Goal: Answer question/provide support: Share knowledge or assist other users

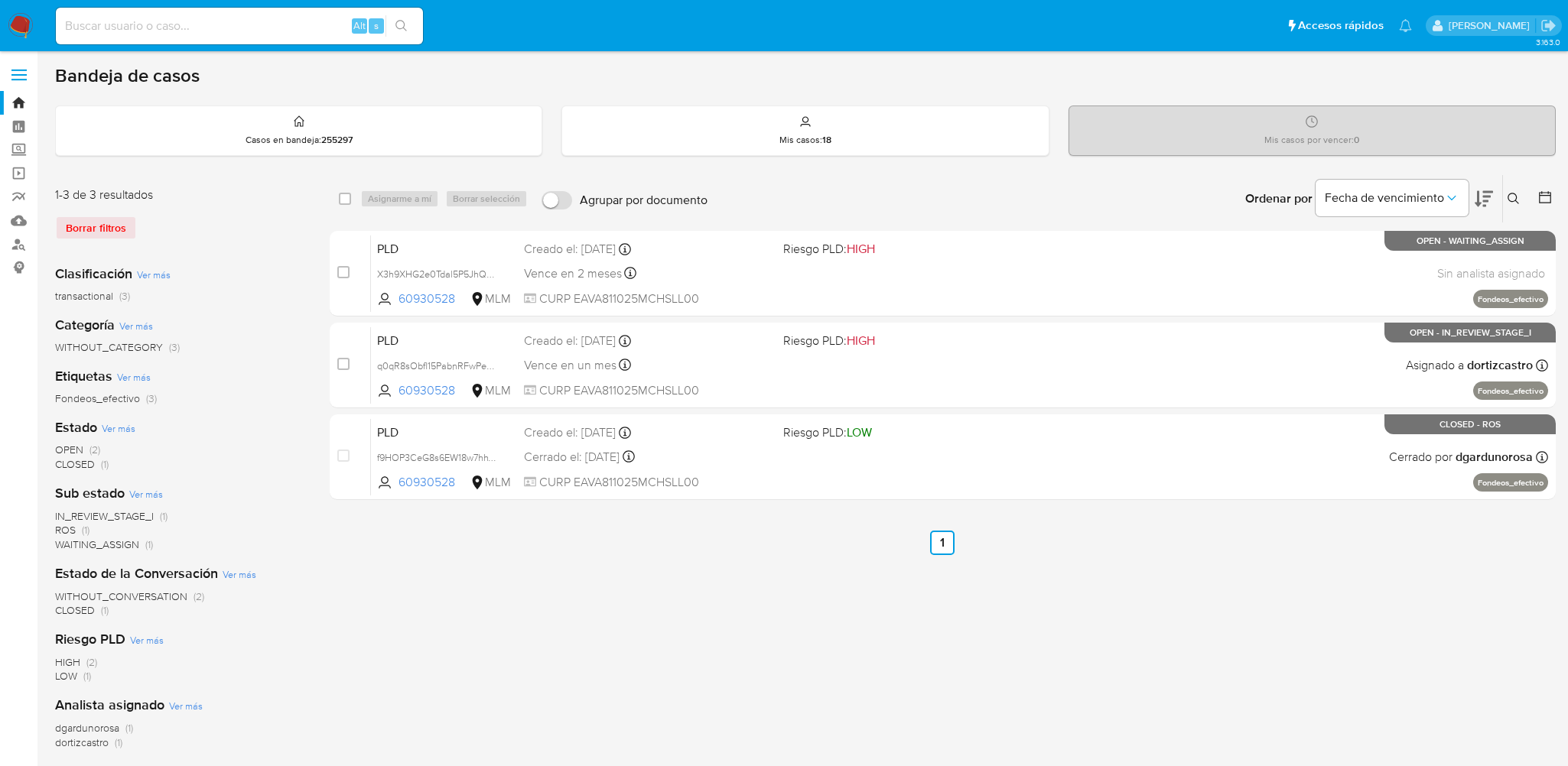
click at [111, 238] on div "Borrar filtros" at bounding box center [178, 228] width 245 height 25
click at [382, 159] on div "Bandeja de casos Casos en bandeja : 255297 Mis casos : 18 Mis casos por vencer …" at bounding box center [806, 469] width 1501 height 811
click at [347, 140] on strong "255297" at bounding box center [337, 139] width 31 height 14
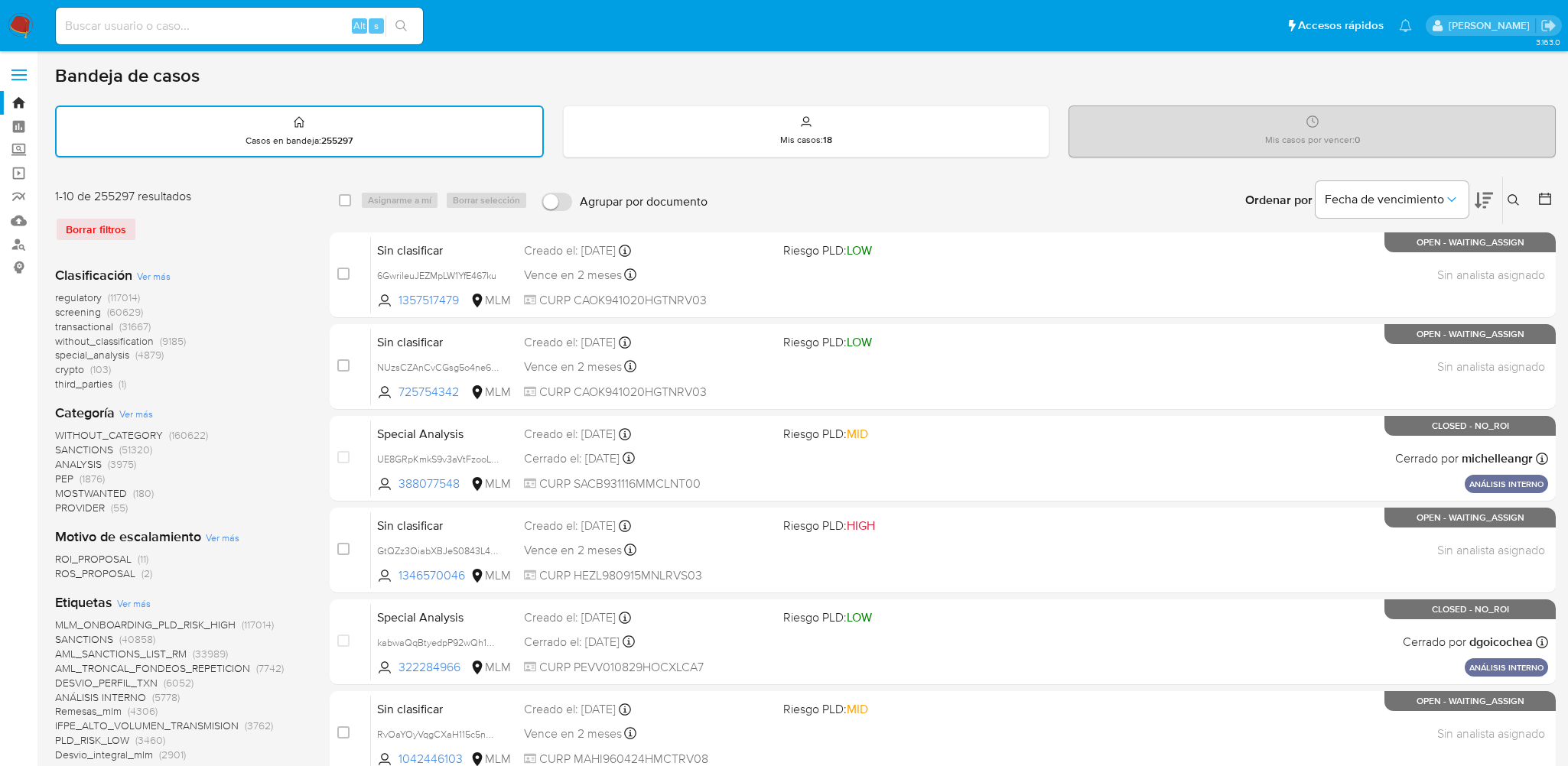
click at [106, 225] on div "Borrar filtros" at bounding box center [178, 229] width 245 height 25
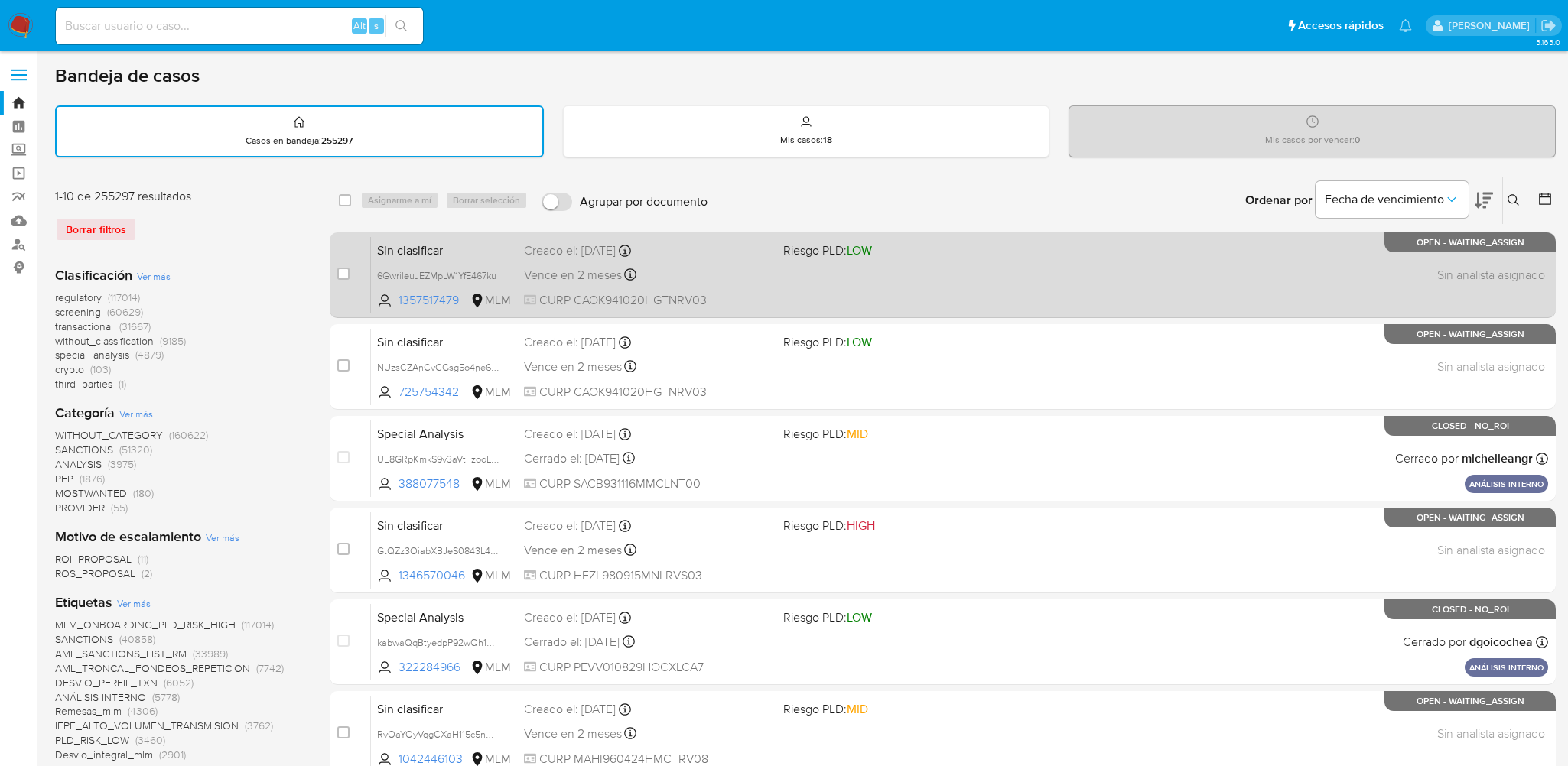
click at [767, 309] on div "Sin clasificar 6GwrileuJEZMpLW1YfE467ku 1357517479 MLM Riesgo PLD: LOW Creado e…" at bounding box center [960, 275] width 1178 height 78
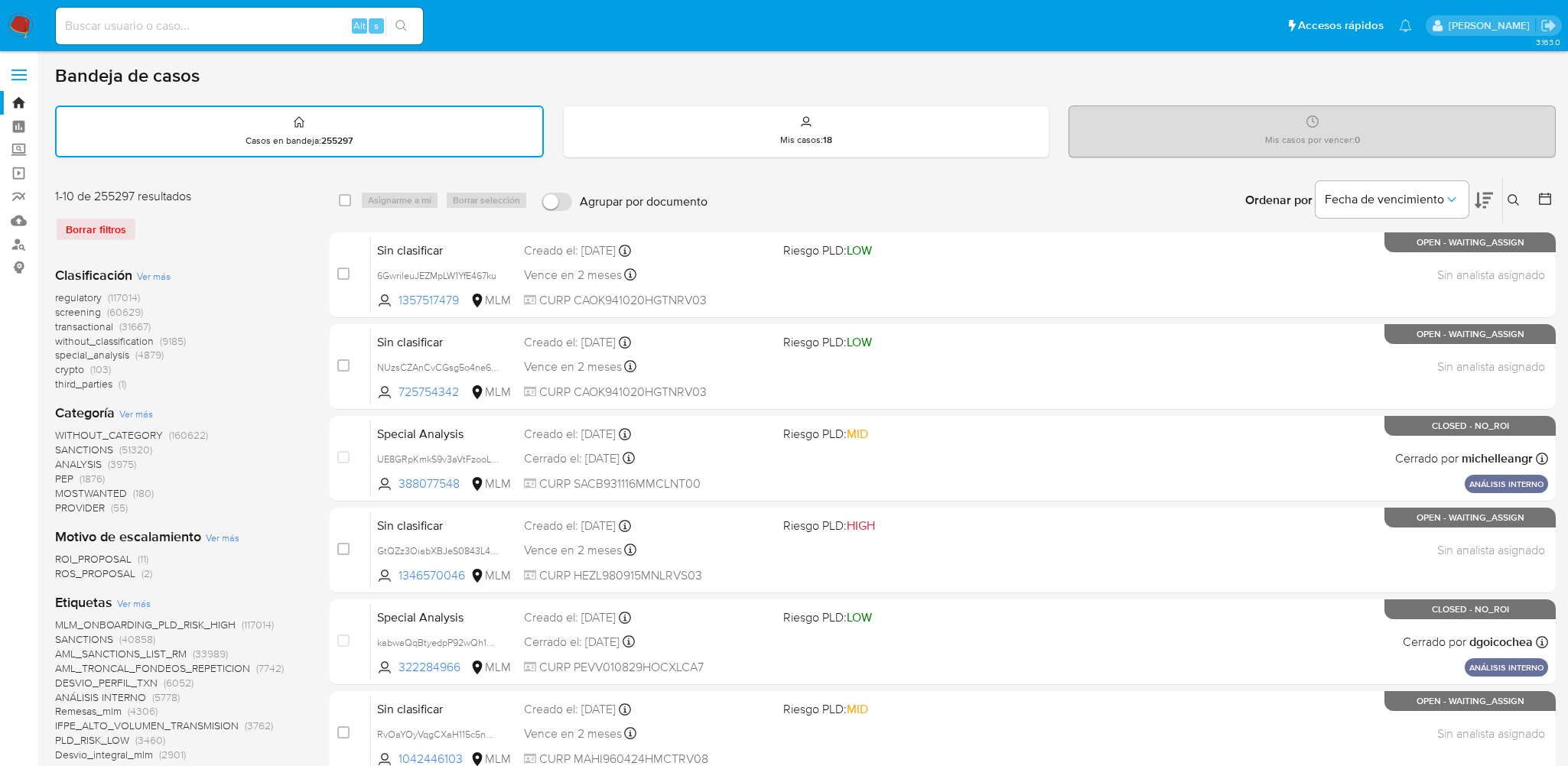
click at [322, 119] on div "Casos en bandeja : 255297" at bounding box center [299, 131] width 486 height 49
click at [73, 227] on div "Borrar filtros" at bounding box center [178, 229] width 245 height 25
click at [16, 22] on img at bounding box center [21, 26] width 26 height 26
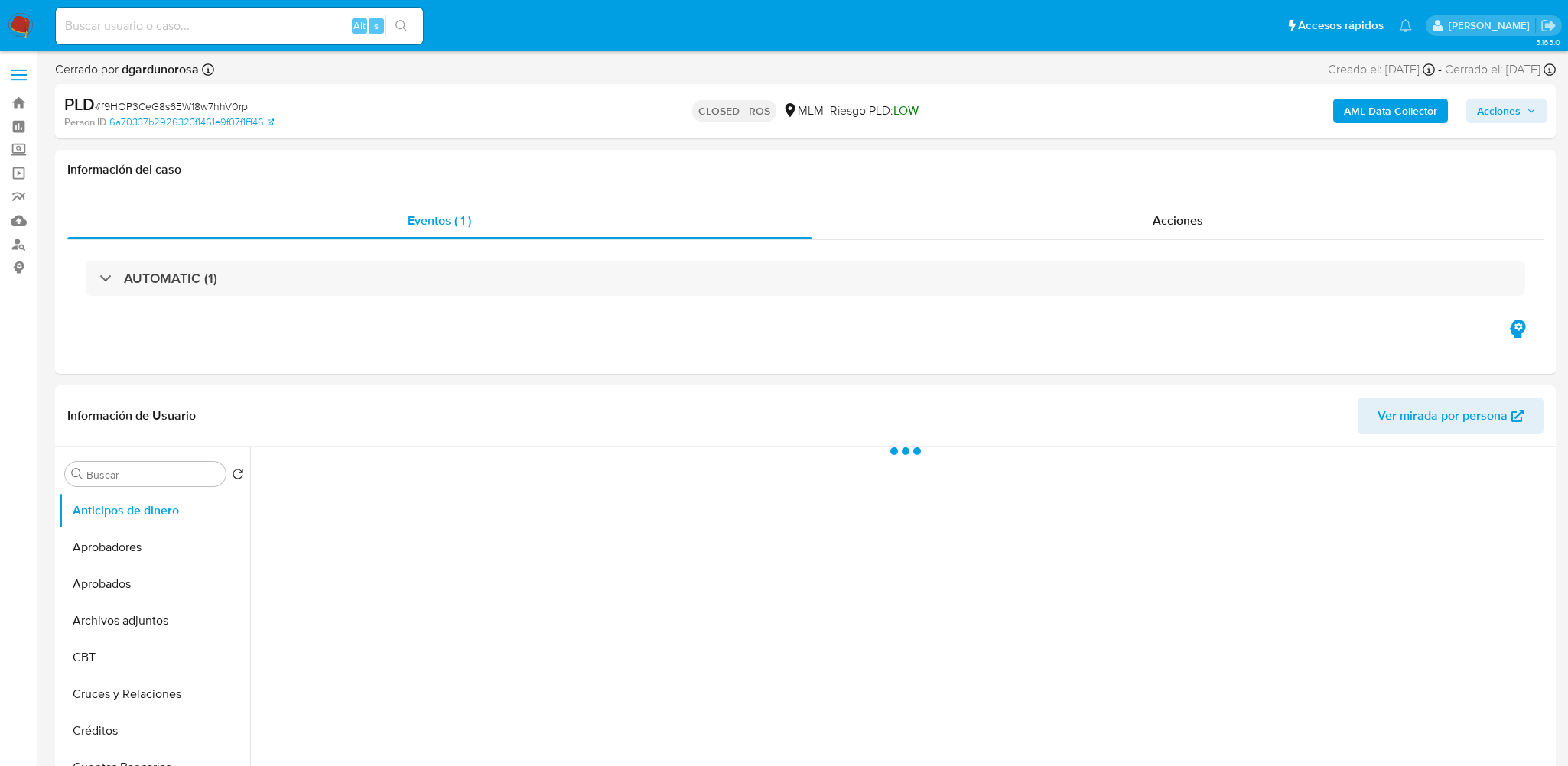
select select "10"
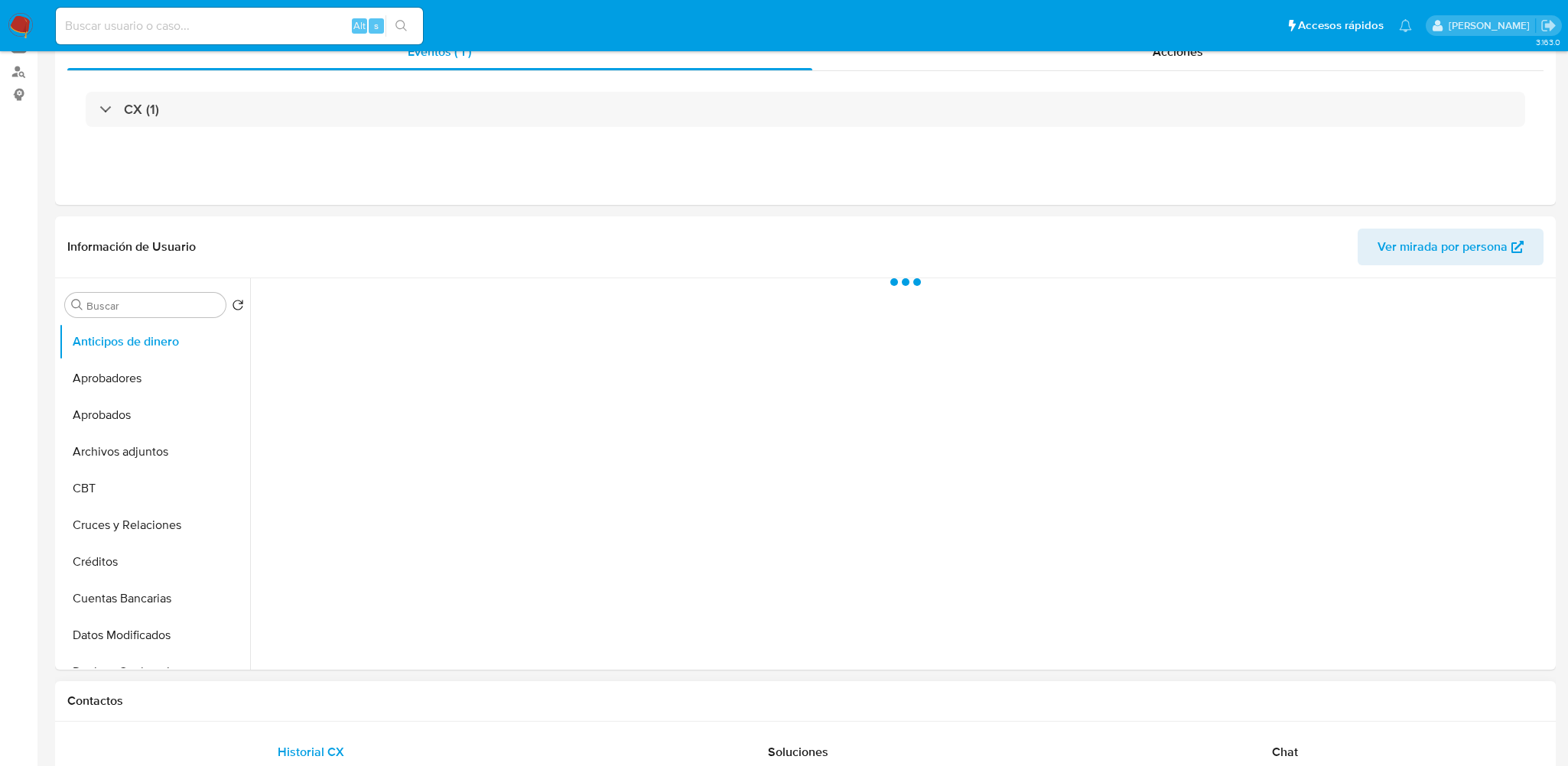
select select "10"
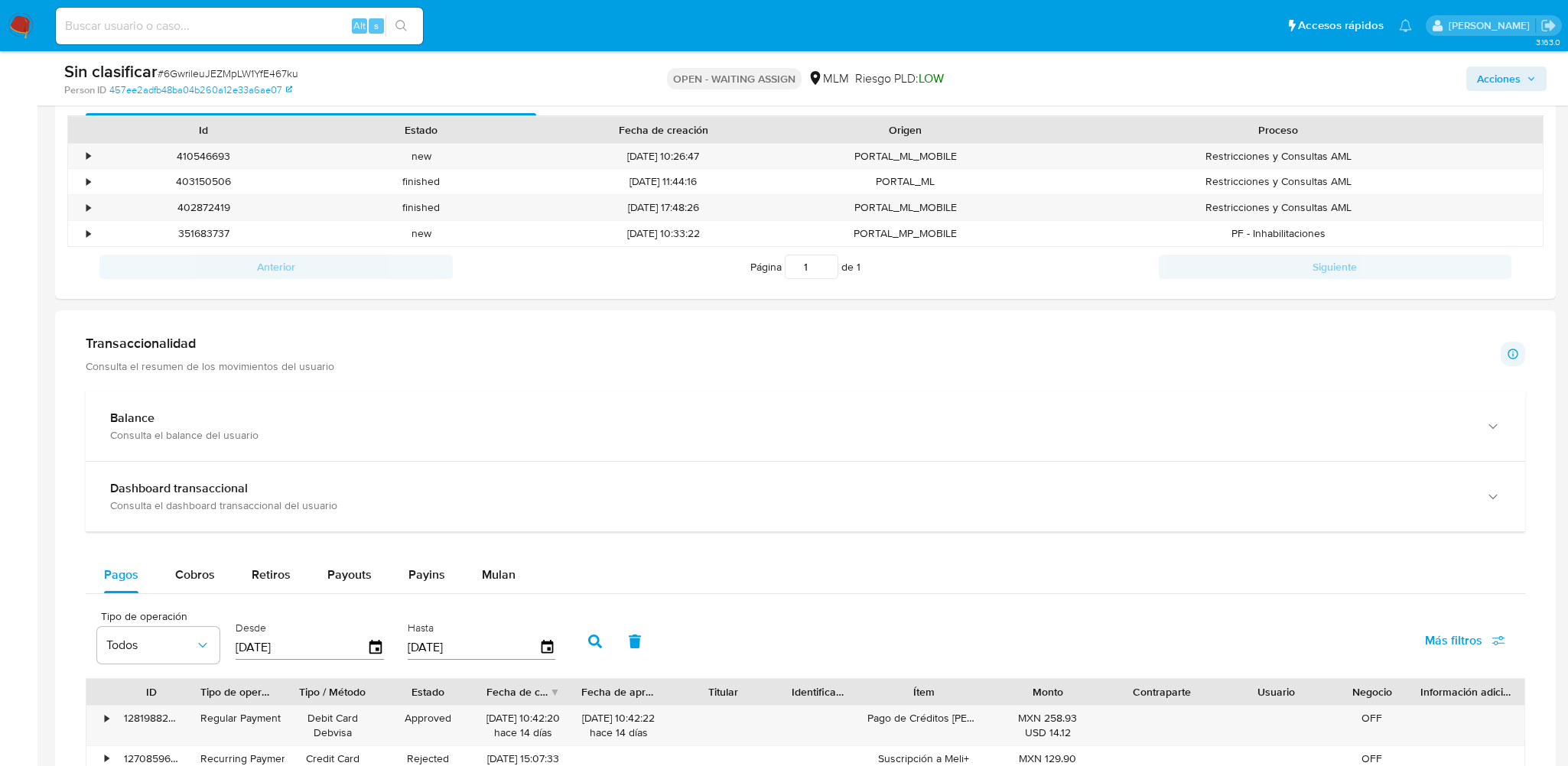
scroll to position [683, 0]
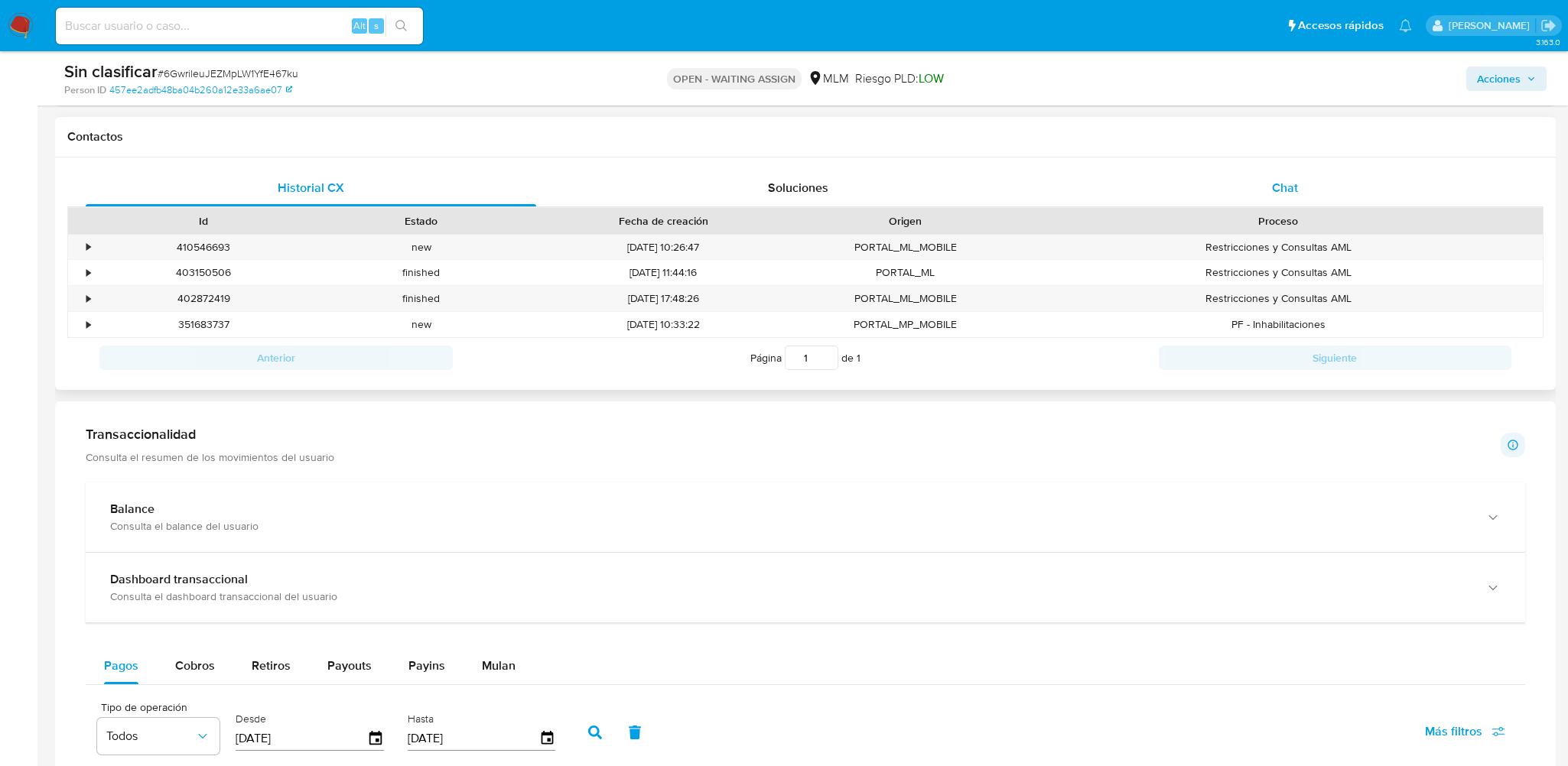
click at [1220, 183] on div "Chat" at bounding box center [1285, 188] width 450 height 37
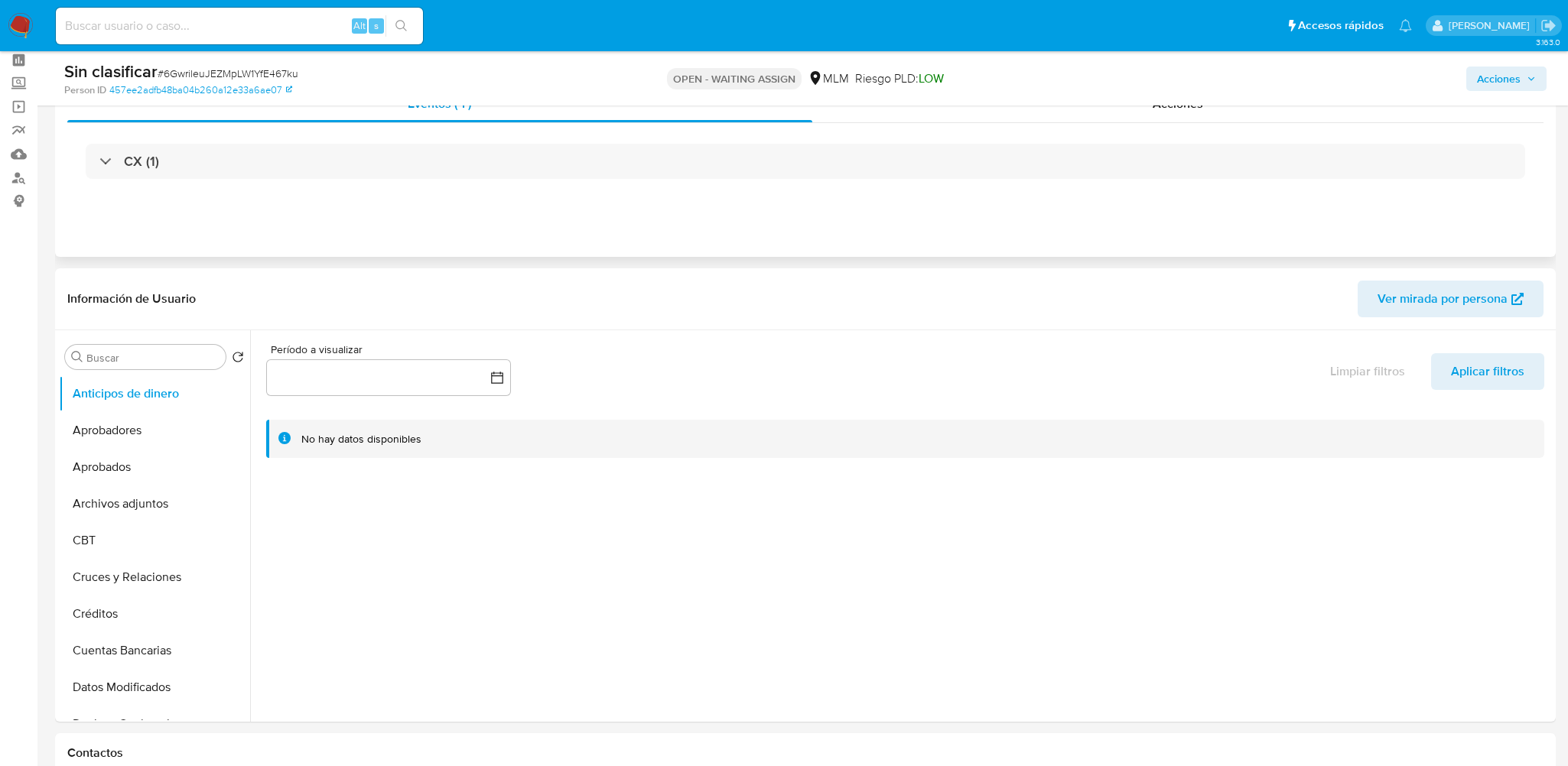
scroll to position [0, 0]
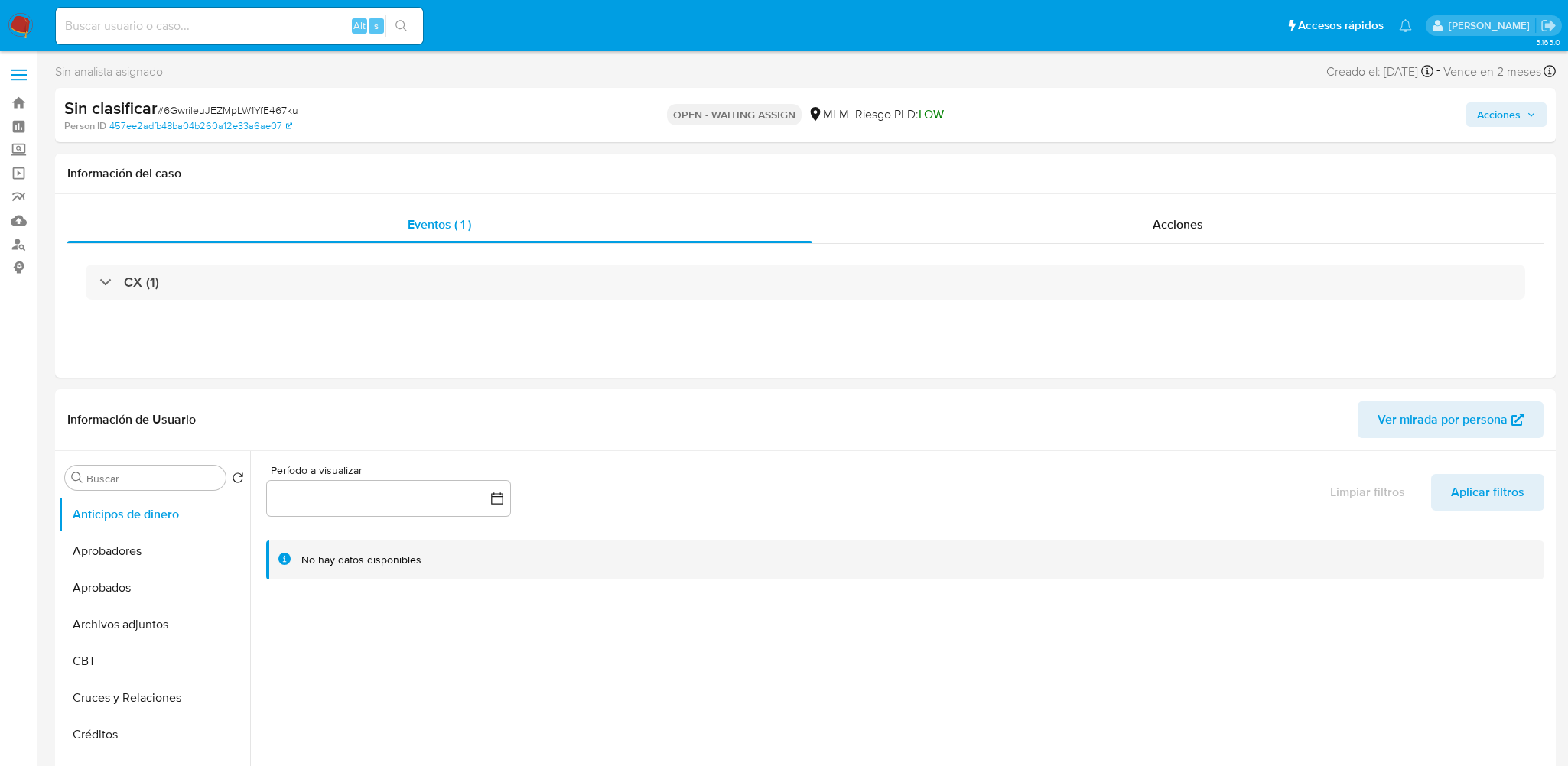
click at [21, 29] on img at bounding box center [21, 26] width 26 height 26
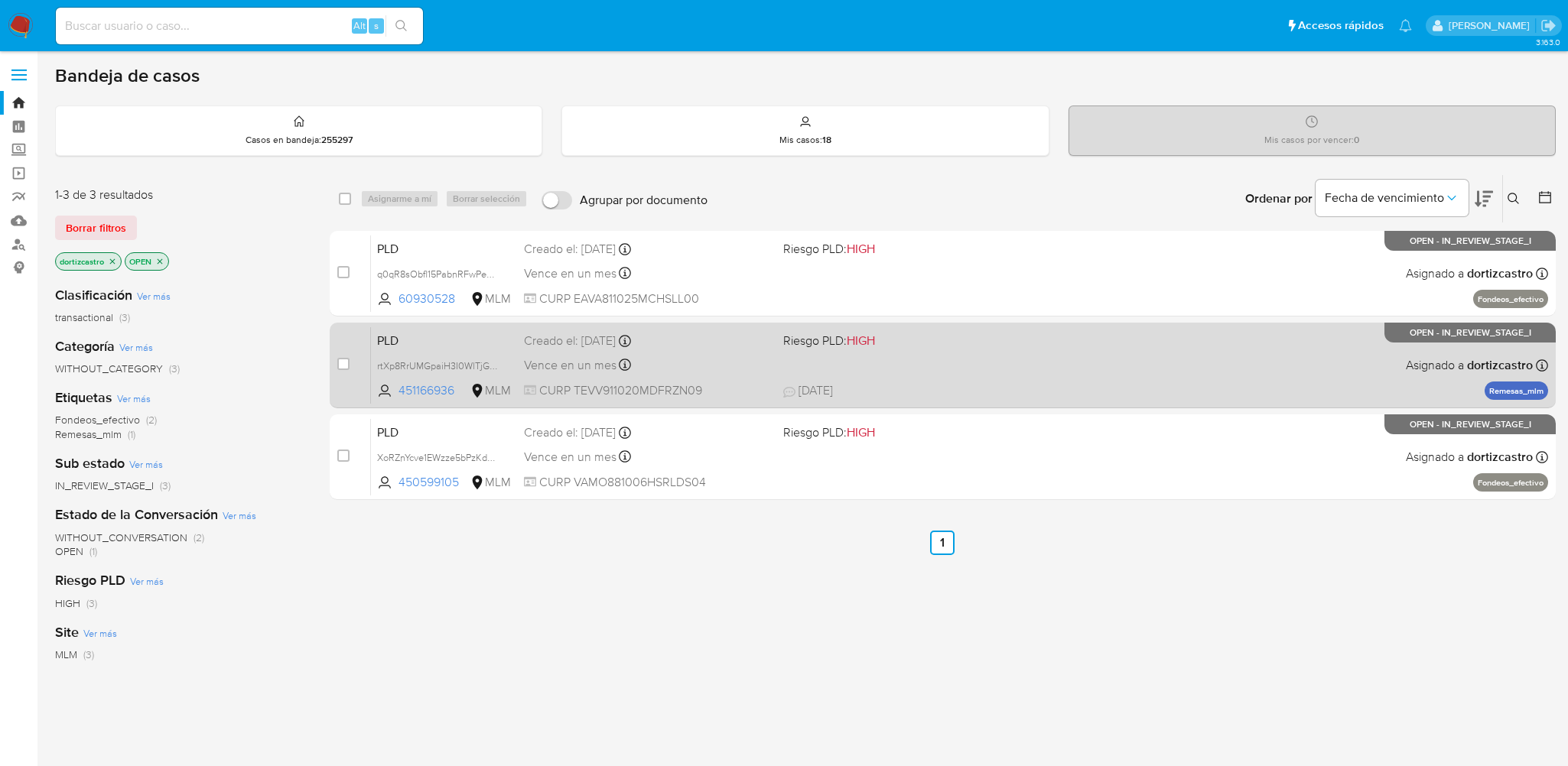
click at [1102, 382] on span "14/10/2025 14/10/2025 17:25" at bounding box center [1036, 390] width 506 height 17
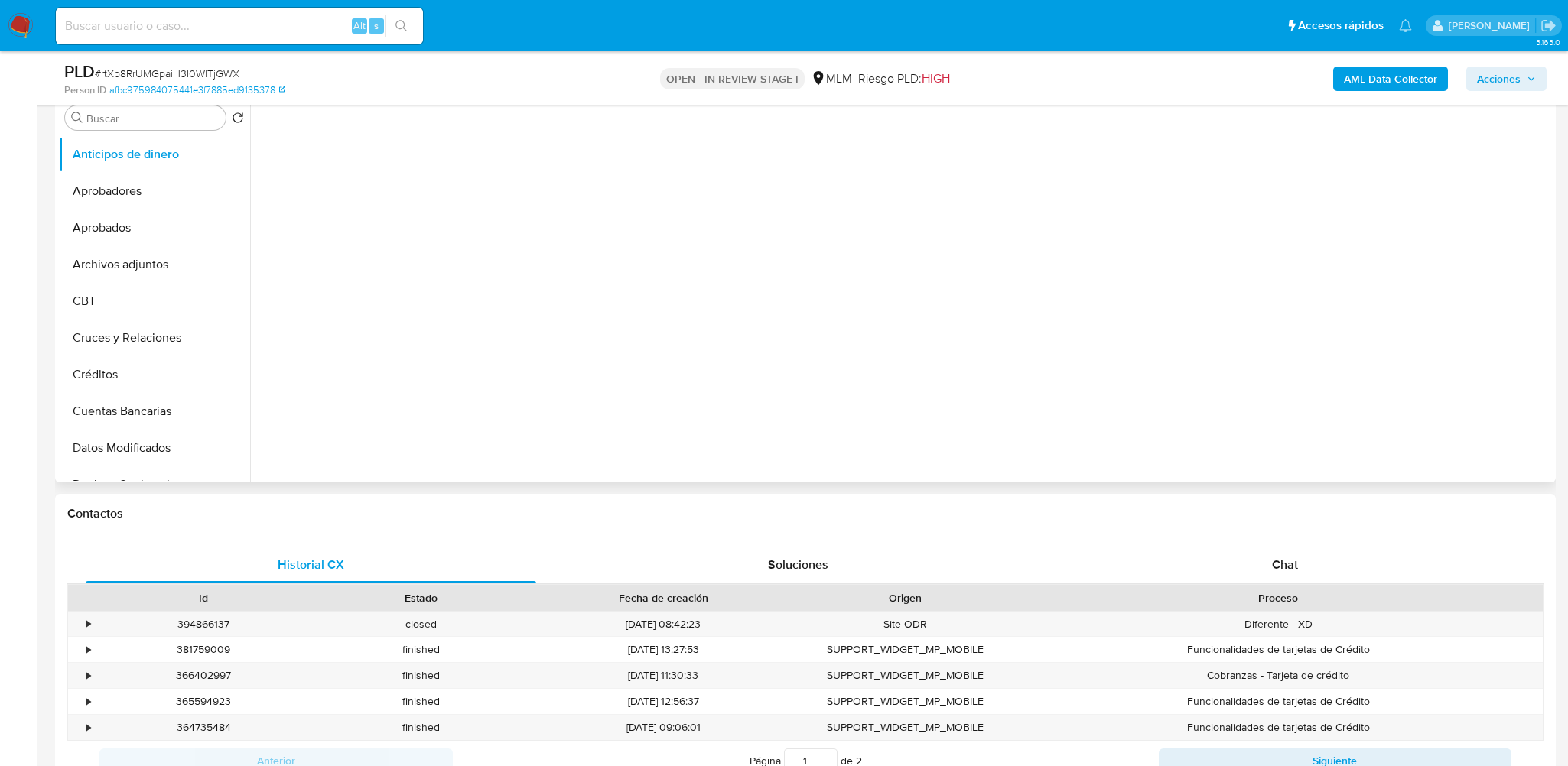
select select "10"
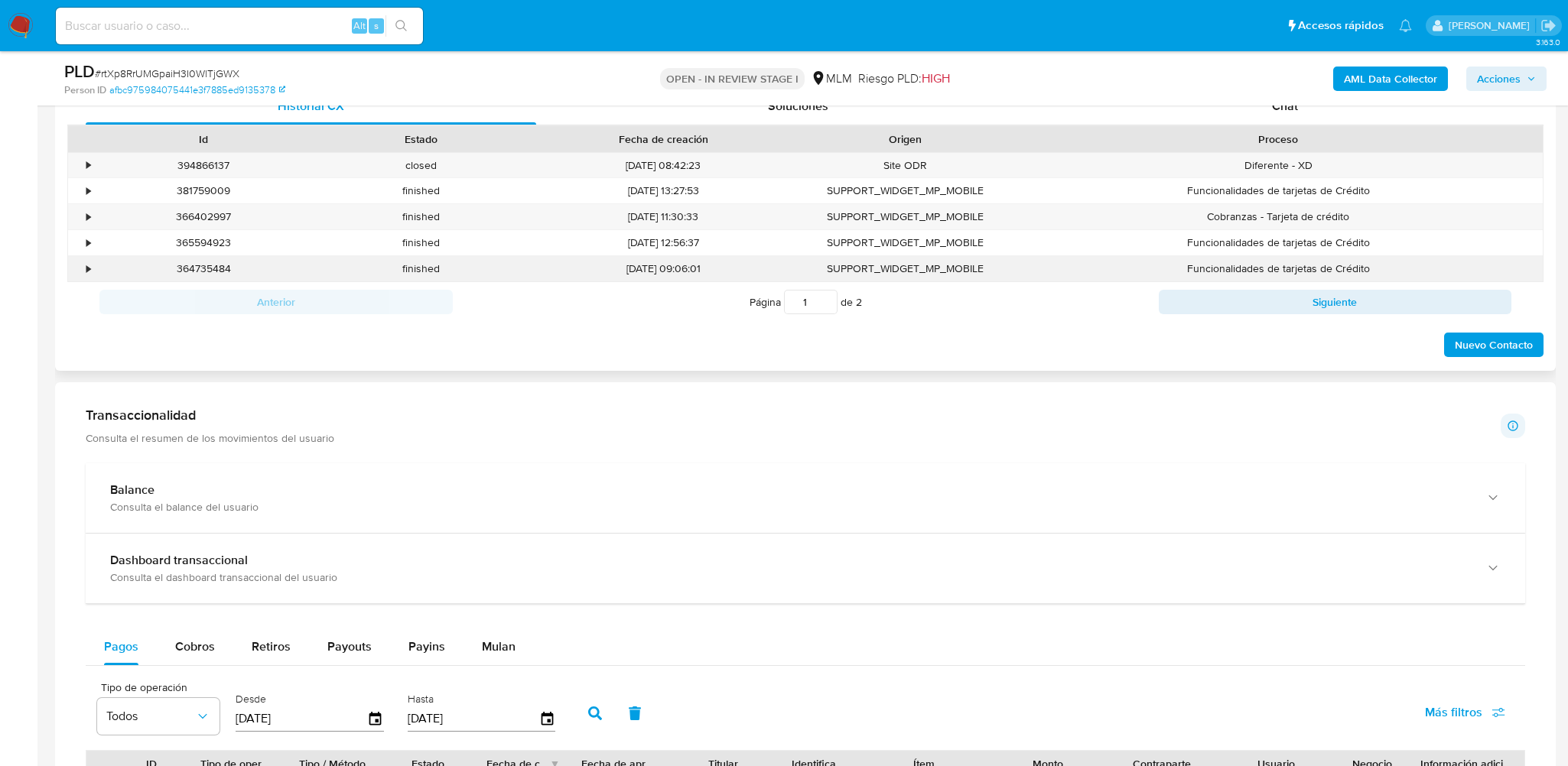
scroll to position [612, 0]
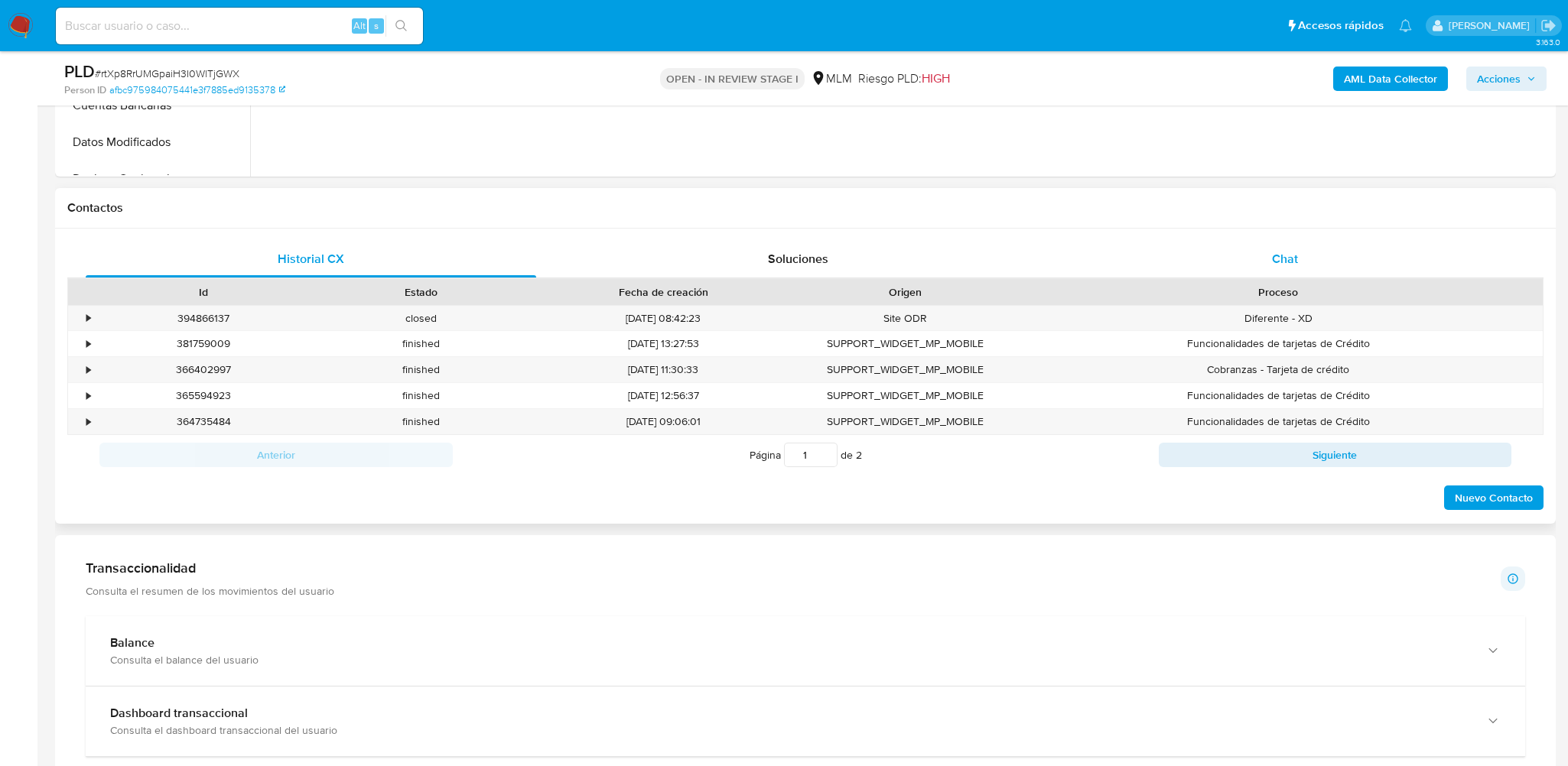
click at [1206, 253] on div "Chat" at bounding box center [1285, 259] width 450 height 37
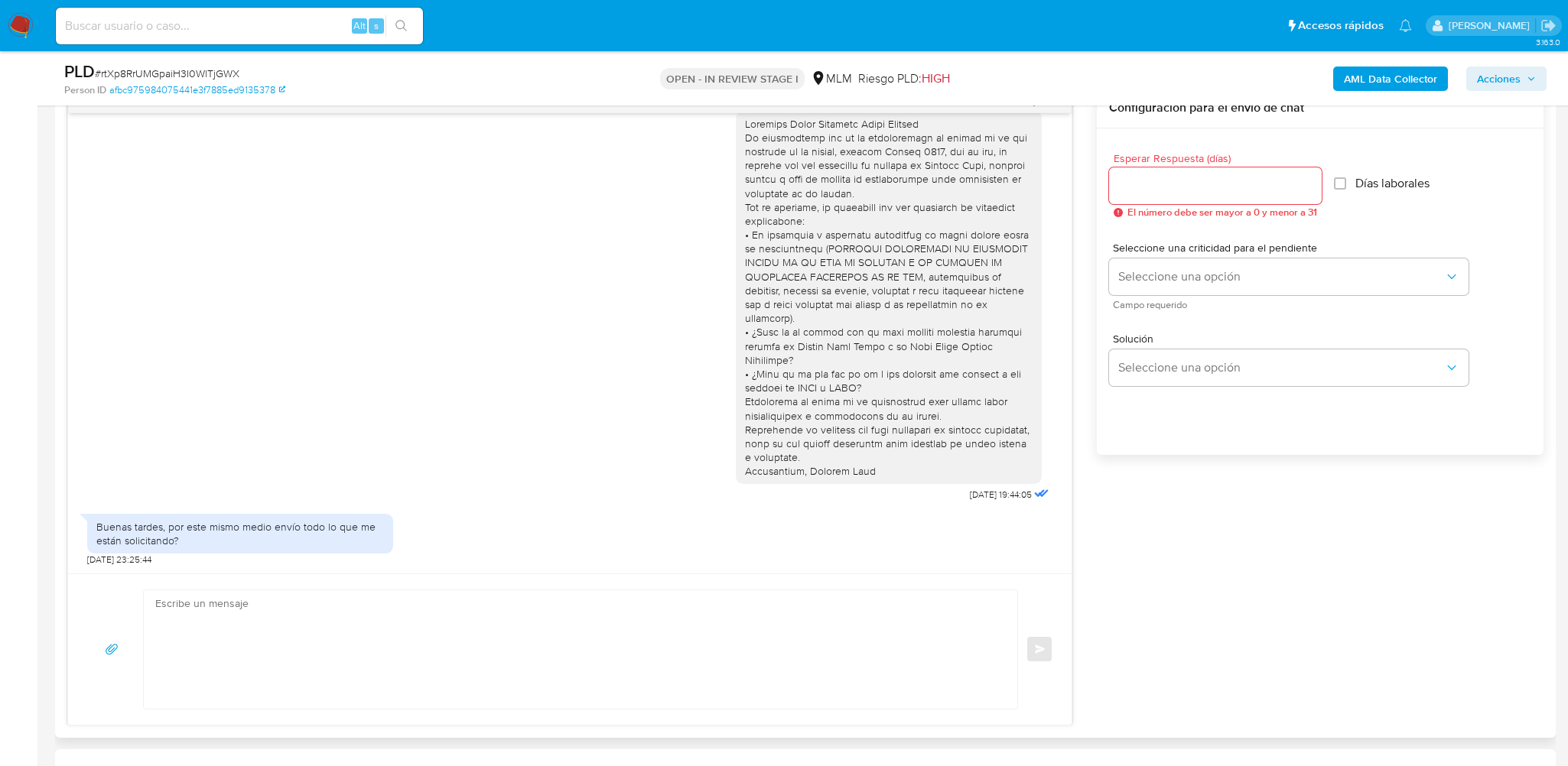
scroll to position [841, 0]
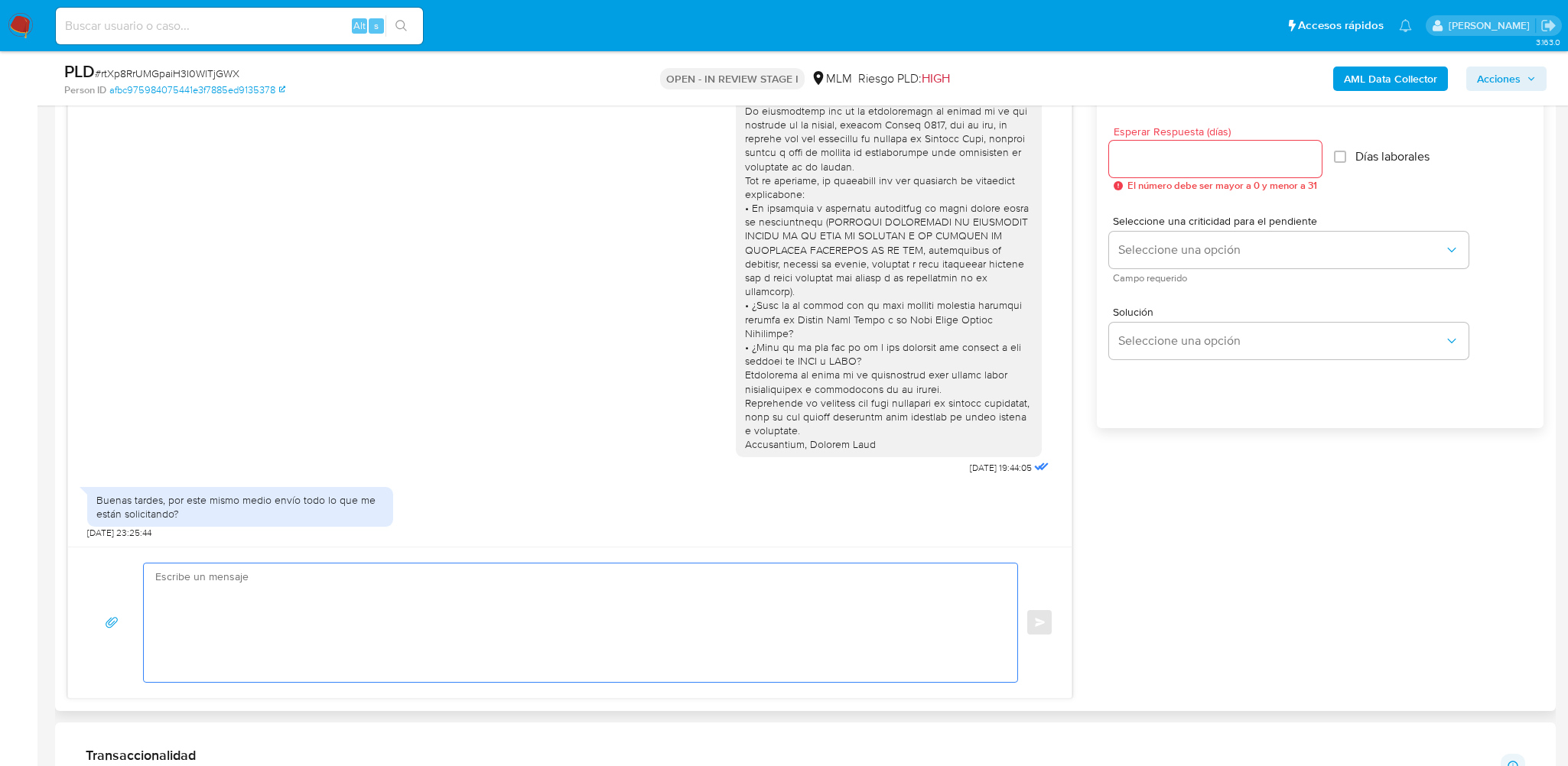
click at [453, 596] on textarea at bounding box center [577, 623] width 843 height 118
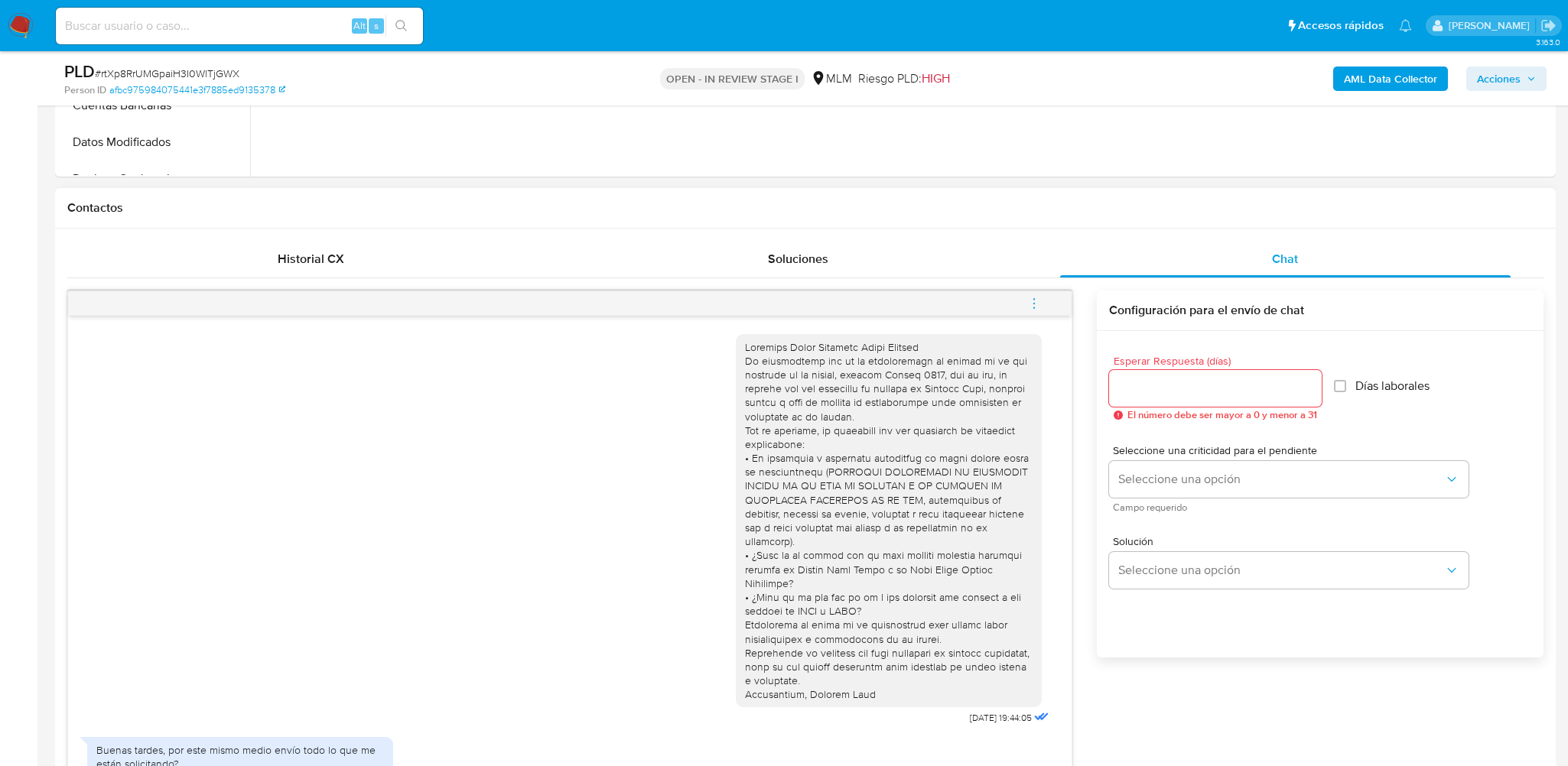
scroll to position [612, 0]
drag, startPoint x: 779, startPoint y: 350, endPoint x: 915, endPoint y: 347, distance: 136.0
click at [915, 347] on div at bounding box center [889, 521] width 288 height 361
copy div "Vania Betzabet Trejo Vazquez"
click at [1177, 381] on input "Esperar Respuesta (días)" at bounding box center [1216, 388] width 213 height 20
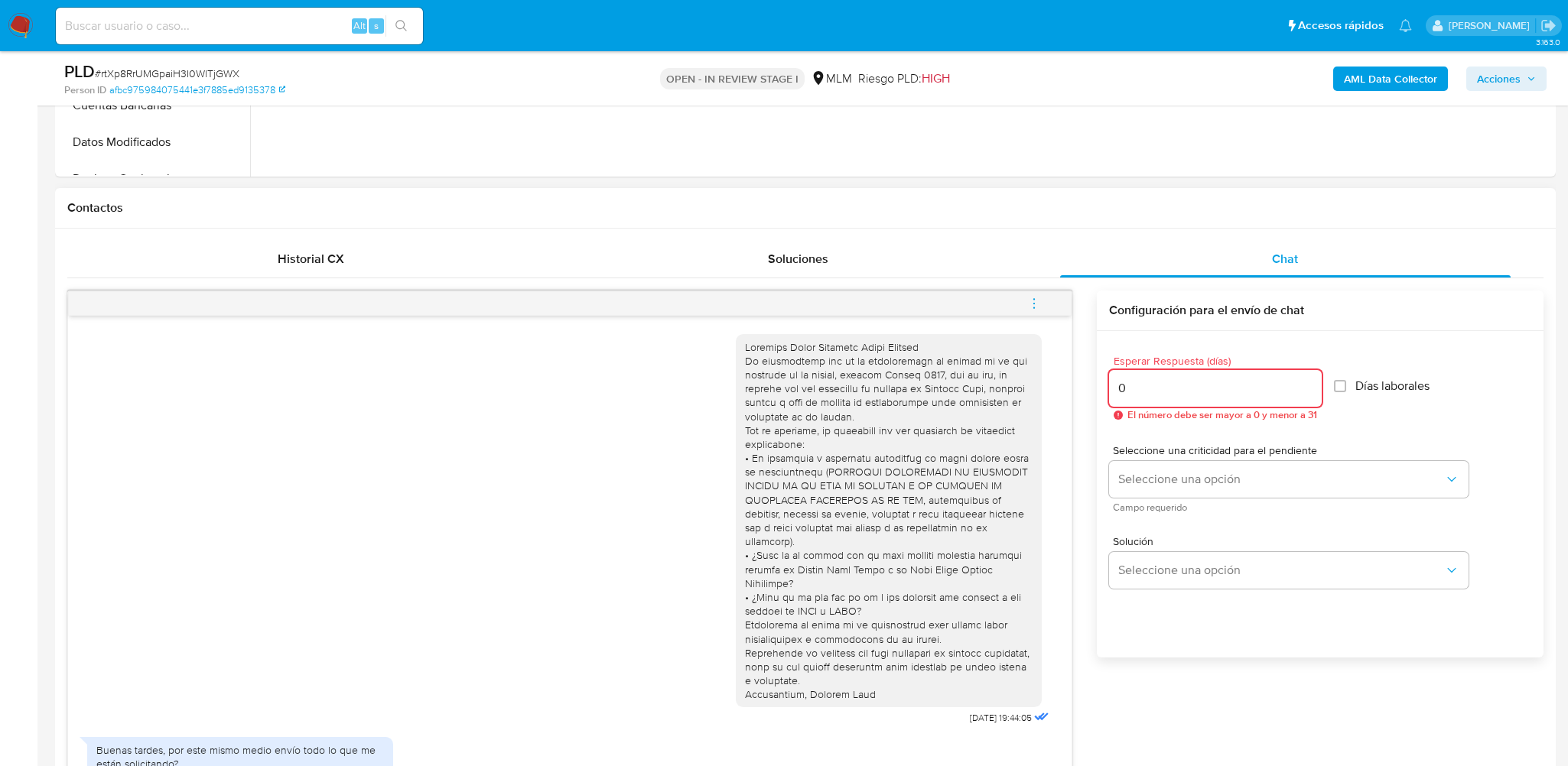
click at [1308, 392] on input "0" at bounding box center [1216, 388] width 213 height 20
click at [1308, 392] on input "0" at bounding box center [1212, 388] width 205 height 20
click at [1305, 381] on input "1" at bounding box center [1212, 388] width 205 height 20
click at [1305, 381] on input "2" at bounding box center [1212, 388] width 205 height 20
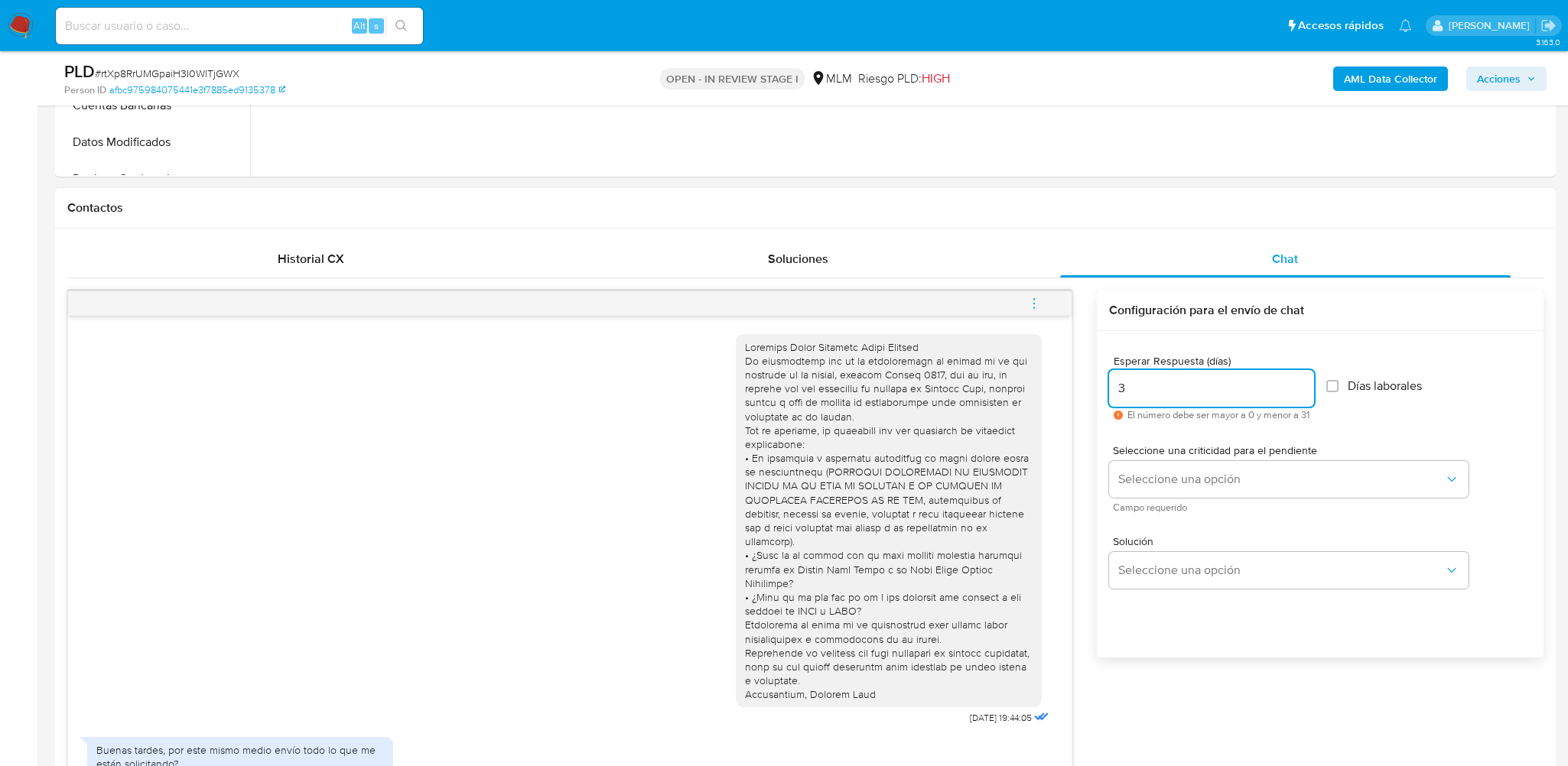
type input "3"
click at [1305, 381] on input "3" at bounding box center [1212, 388] width 205 height 20
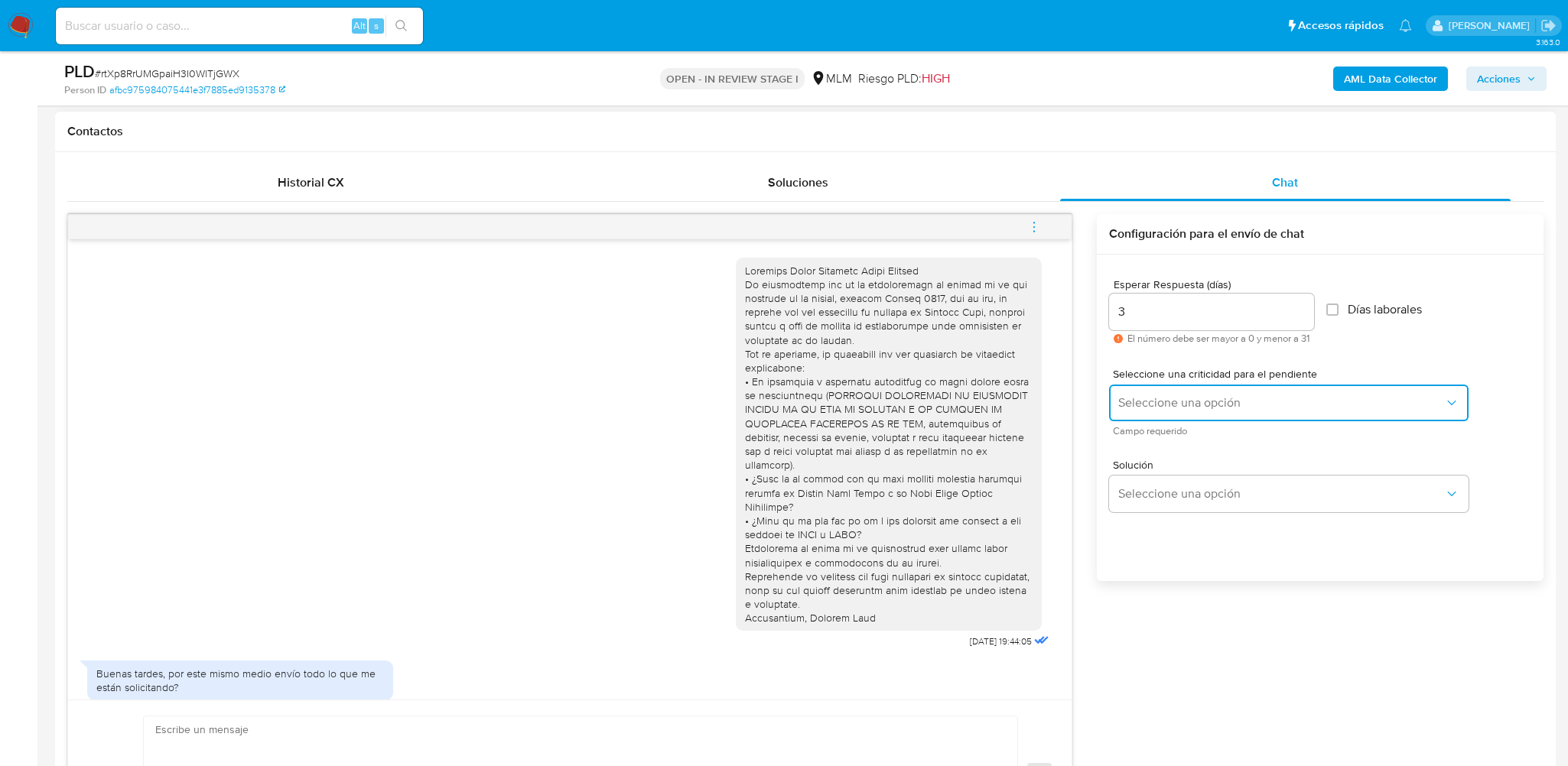
click at [1220, 408] on span "Seleccione una opción" at bounding box center [1281, 402] width 326 height 15
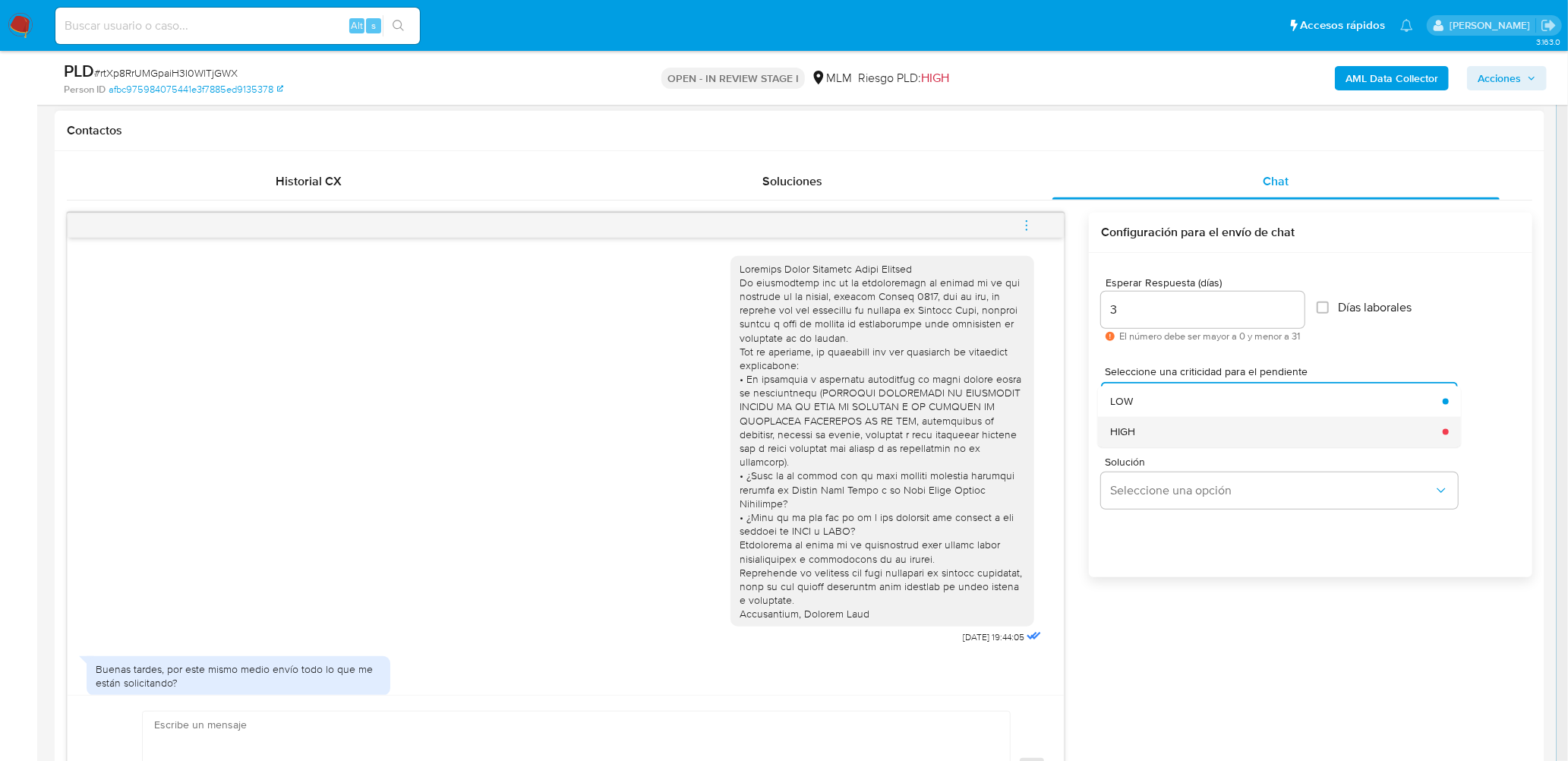
click at [1212, 425] on div "HIGH" at bounding box center [1271, 431] width 323 height 30
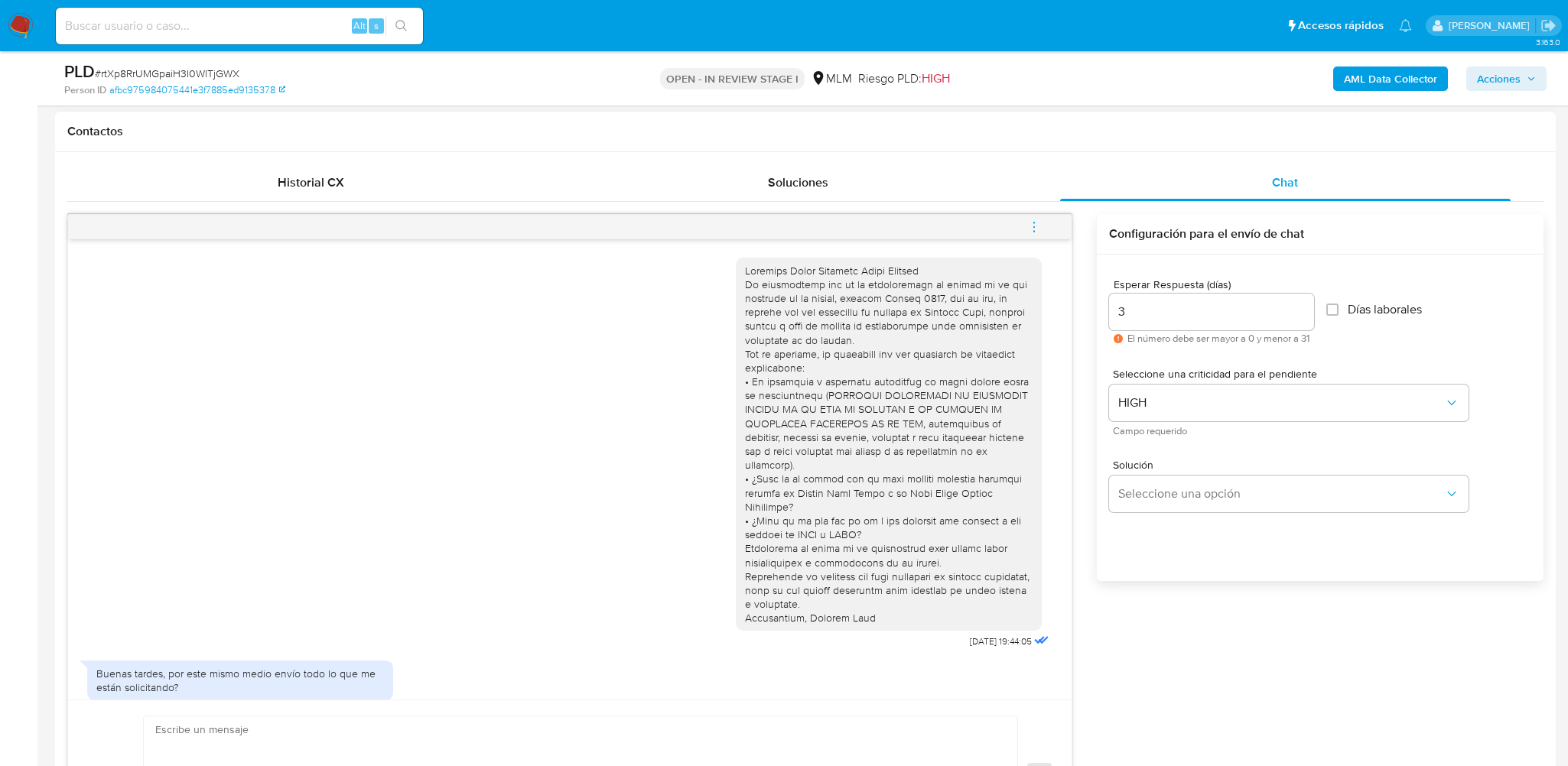
click at [1216, 467] on span "Solución" at bounding box center [1292, 465] width 359 height 10
click at [1211, 487] on span "Seleccione una opción" at bounding box center [1281, 493] width 326 height 15
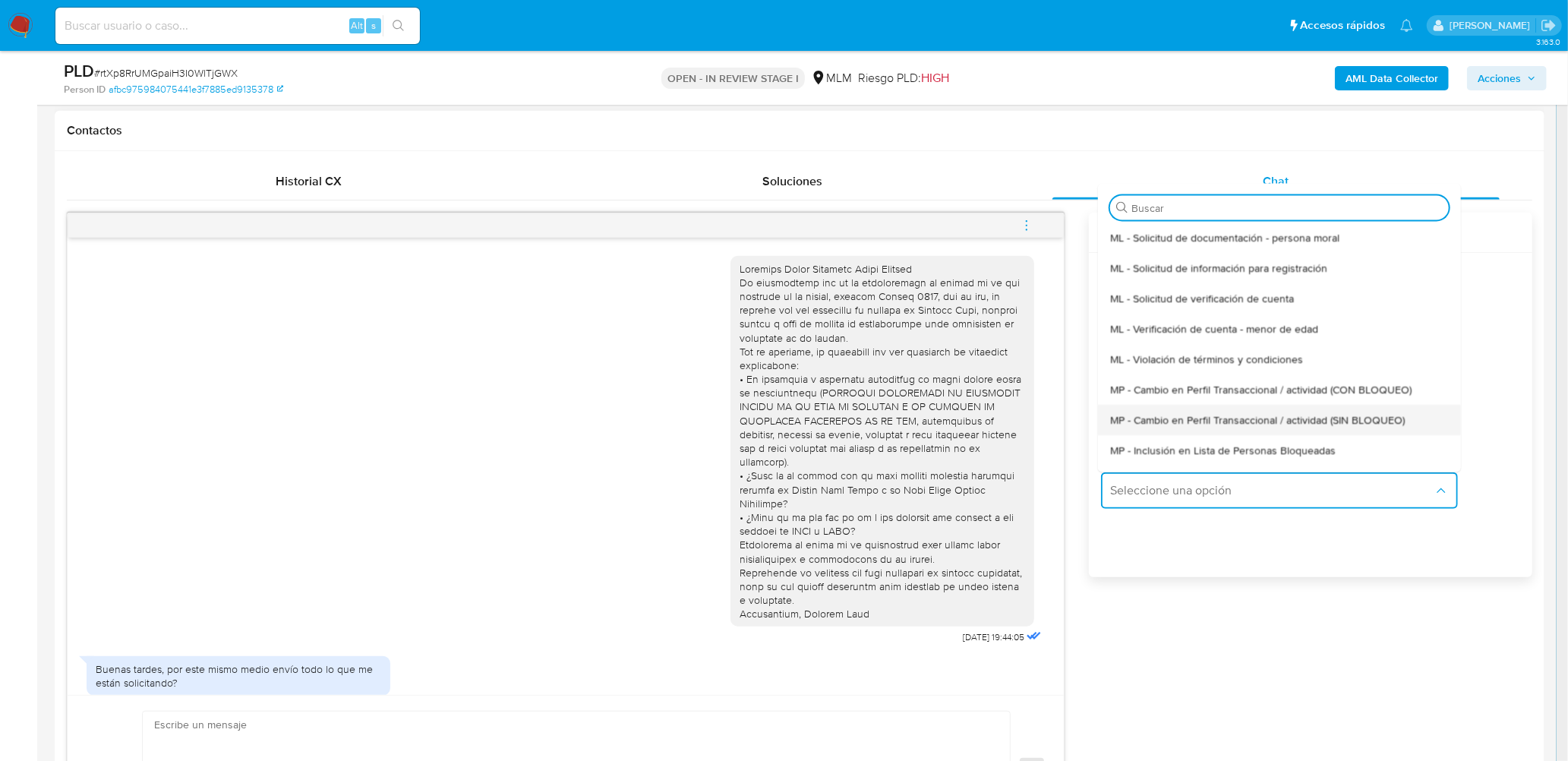
click at [1205, 426] on span "MP - Cambio en Perfil Transaccional / actividad (SIN BLOQUEO)" at bounding box center [1257, 419] width 295 height 14
type textarea "Estimado ,Te comunicamos que se ha identificado un cambio en el uso habitual de…"
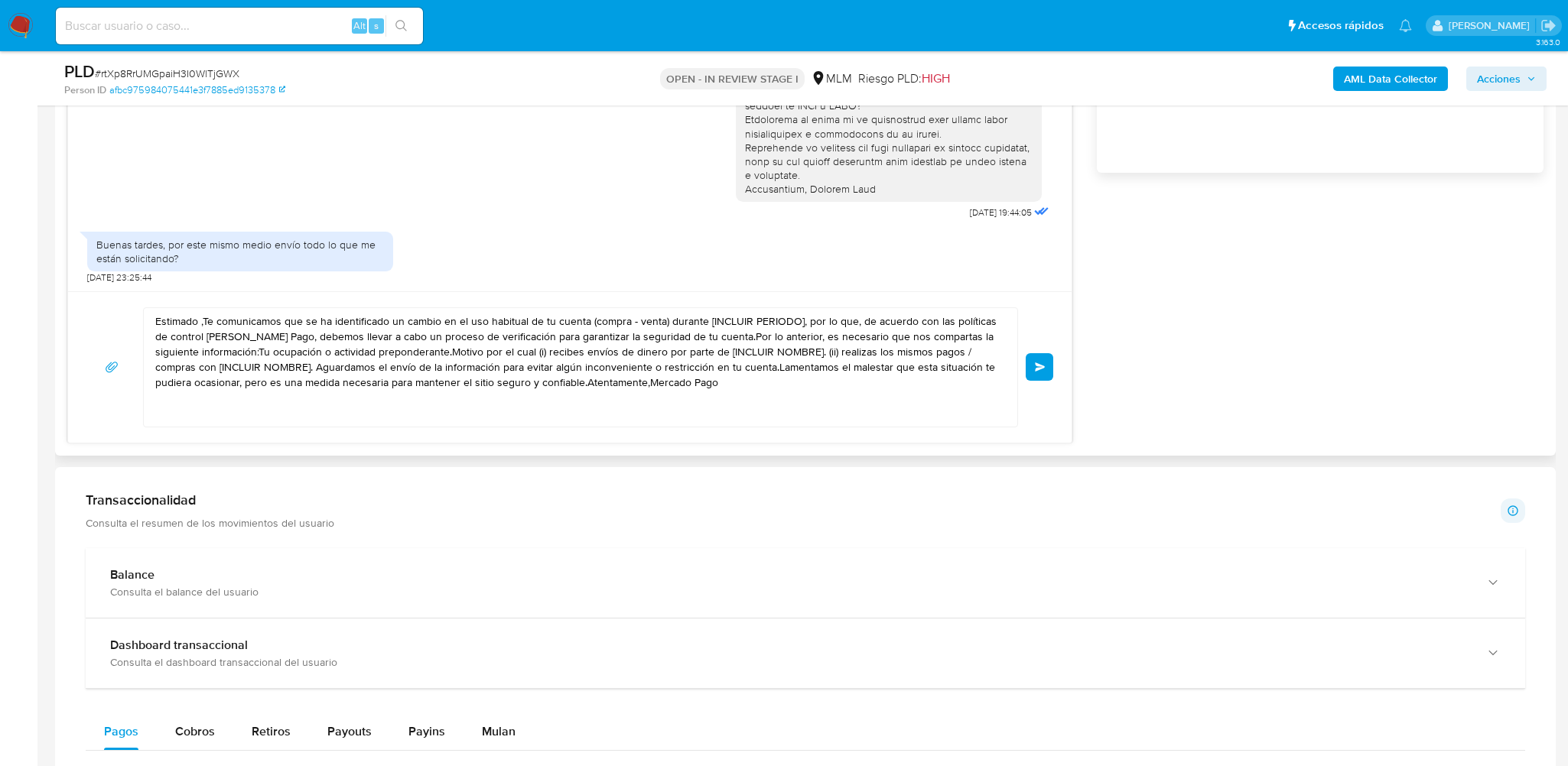
scroll to position [1071, 0]
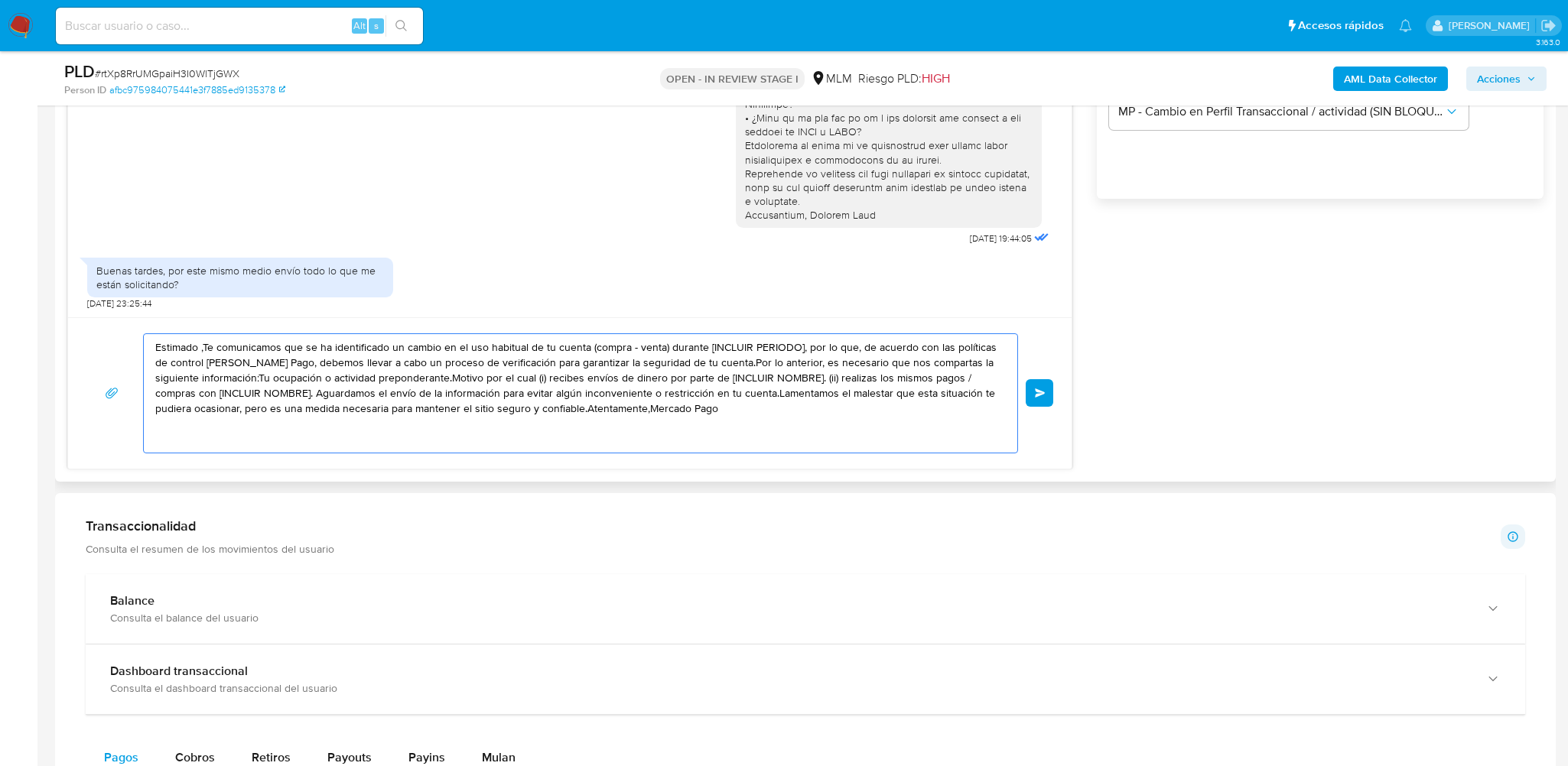
drag, startPoint x: 798, startPoint y: 427, endPoint x: 67, endPoint y: 324, distance: 738.2
click at [70, 334] on div "Estimado ,Te comunicamos que se ha identificado un cambio en el uso habitual de…" at bounding box center [570, 393] width 1004 height 151
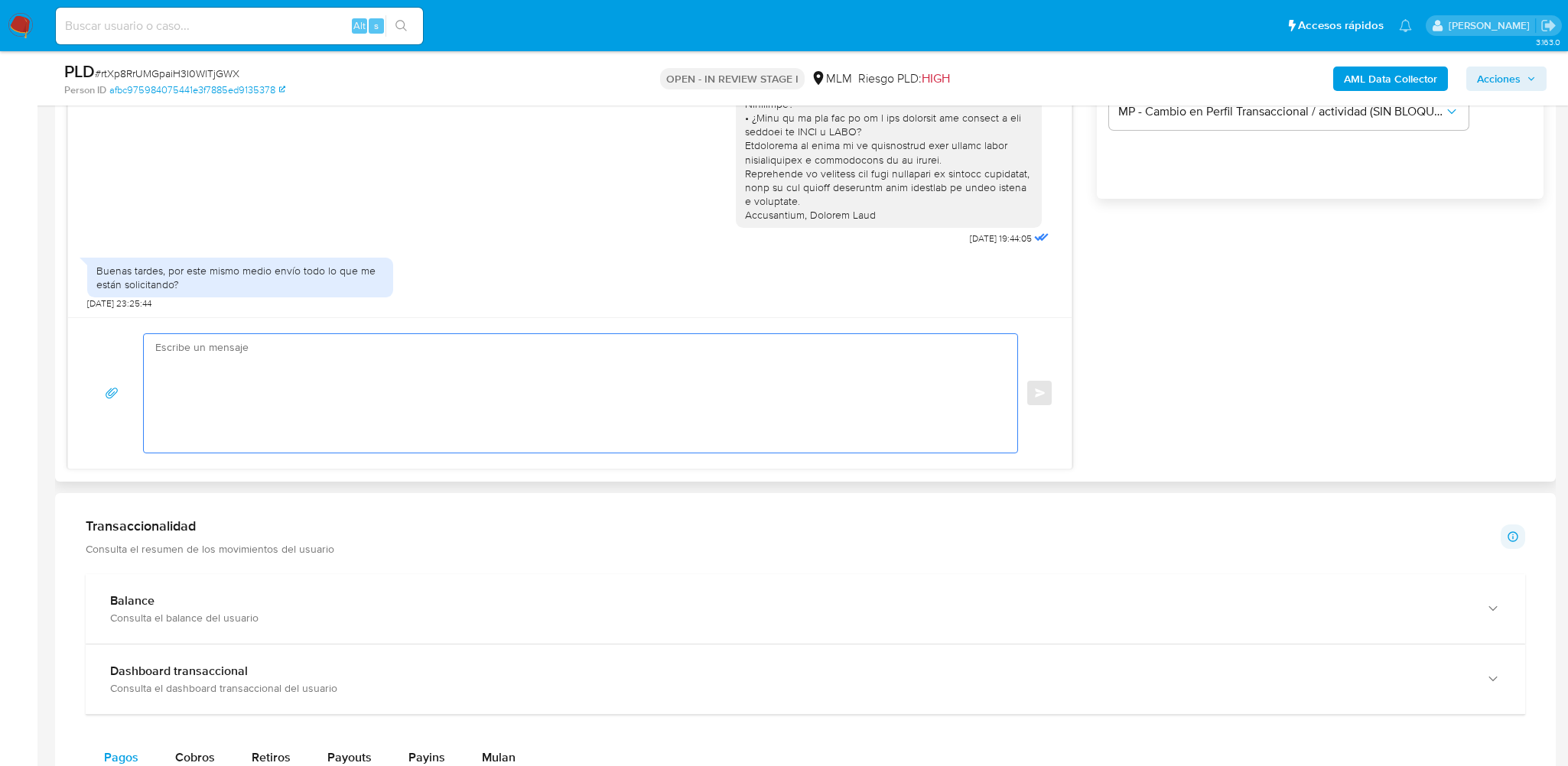
paste textarea "Estimado Vania Betzabet Trejo Vazquez Si es por este medio, para adjuntar los a…"
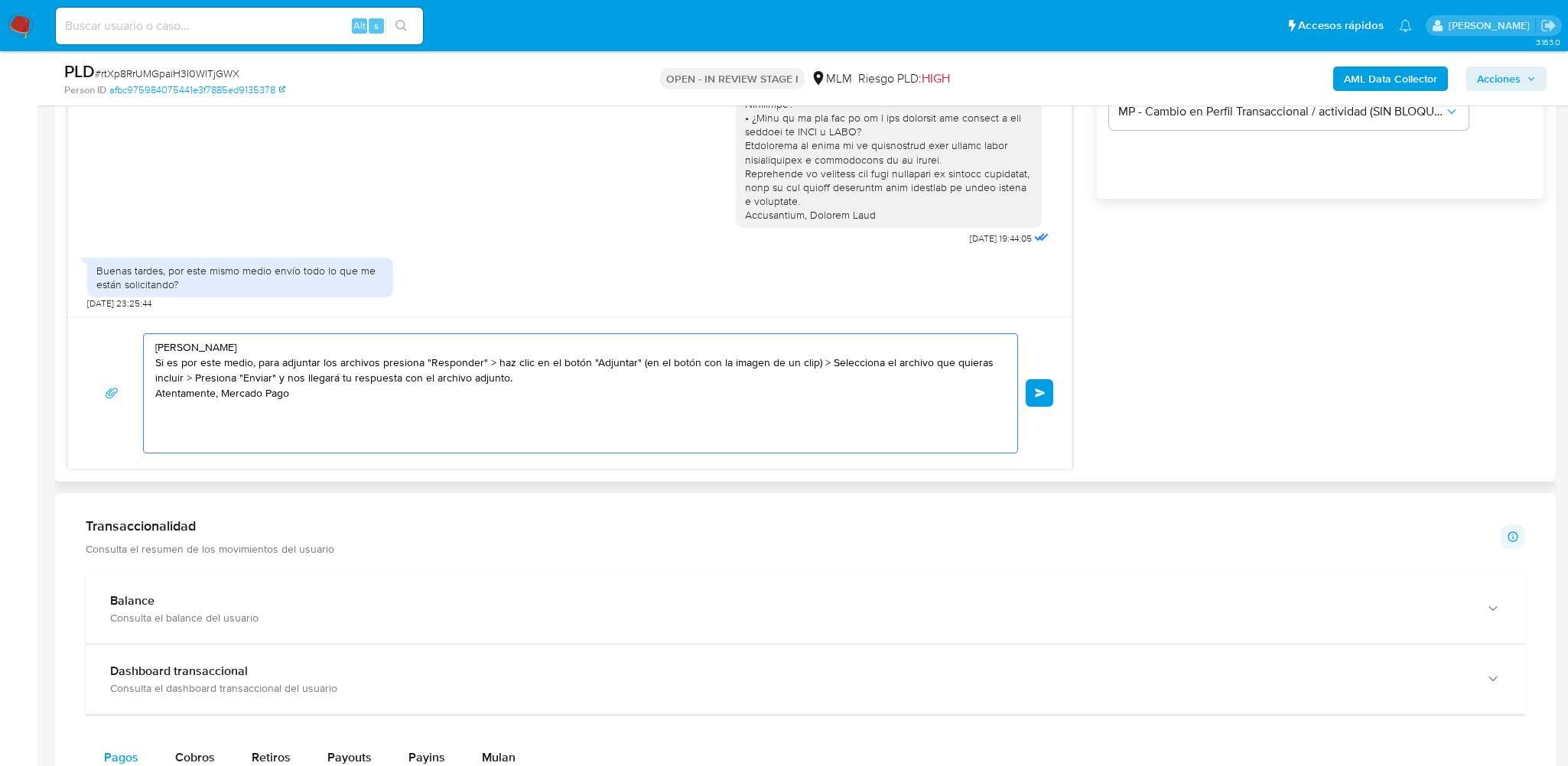
click at [195, 347] on textarea "Estimado Vania Betzabet Trejo Vazquez Si es por este medio, para adjuntar los a…" at bounding box center [577, 393] width 843 height 118
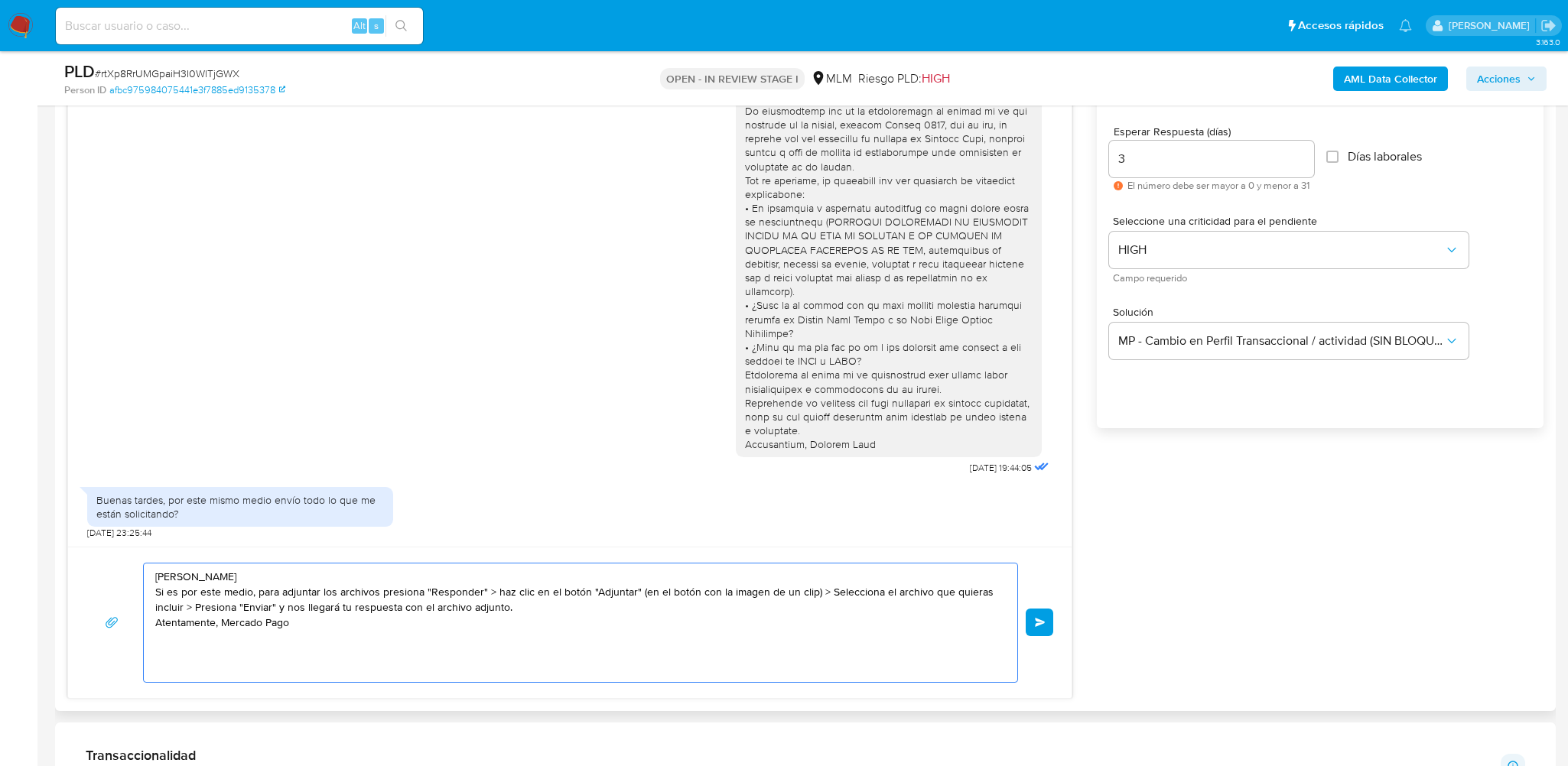
scroll to position [994, 0]
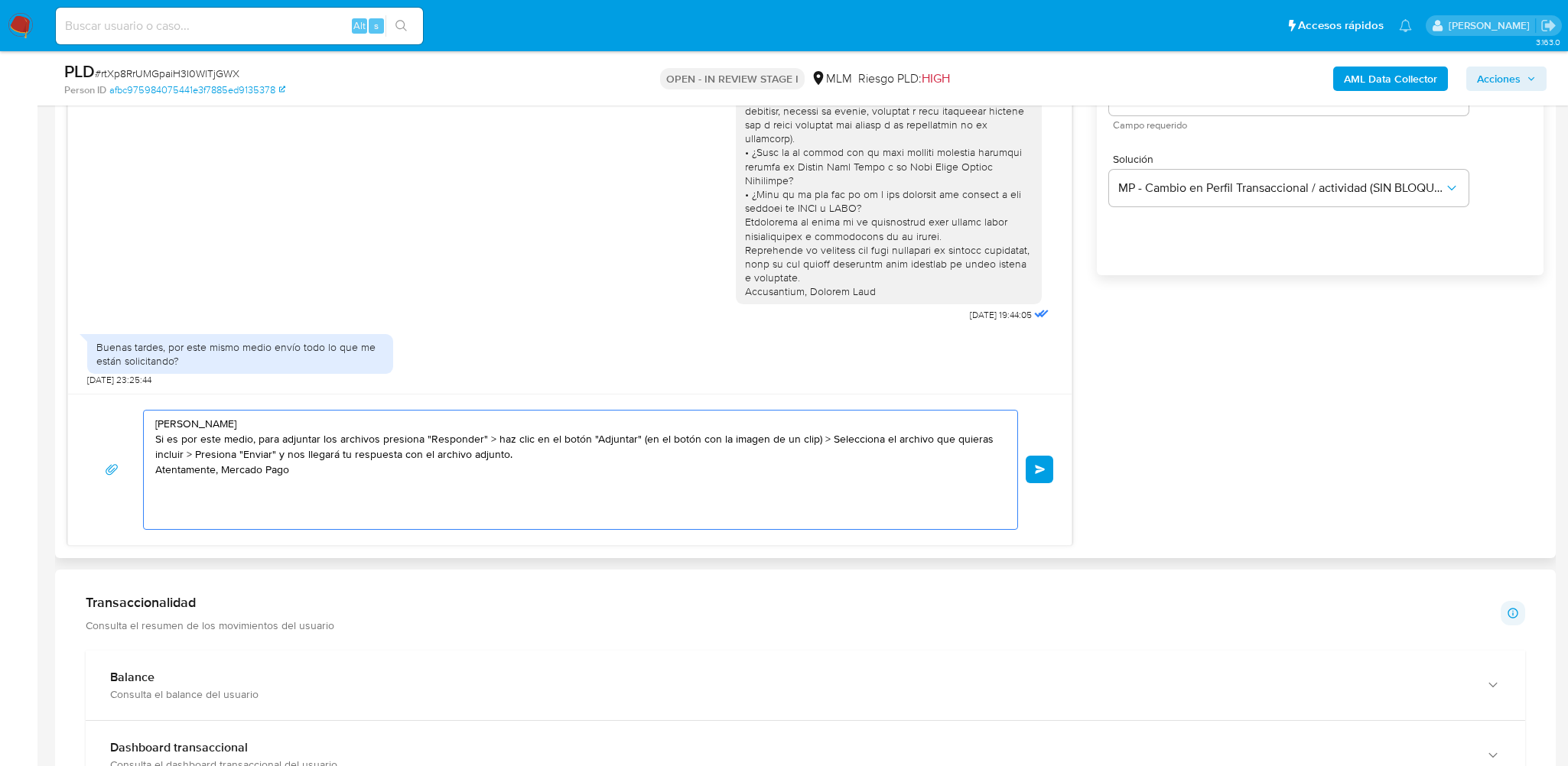
click at [450, 425] on textarea "Estimada Vania Betzabet Trejo Vazquez Si es por este medio, para adjuntar los a…" at bounding box center [577, 470] width 843 height 118
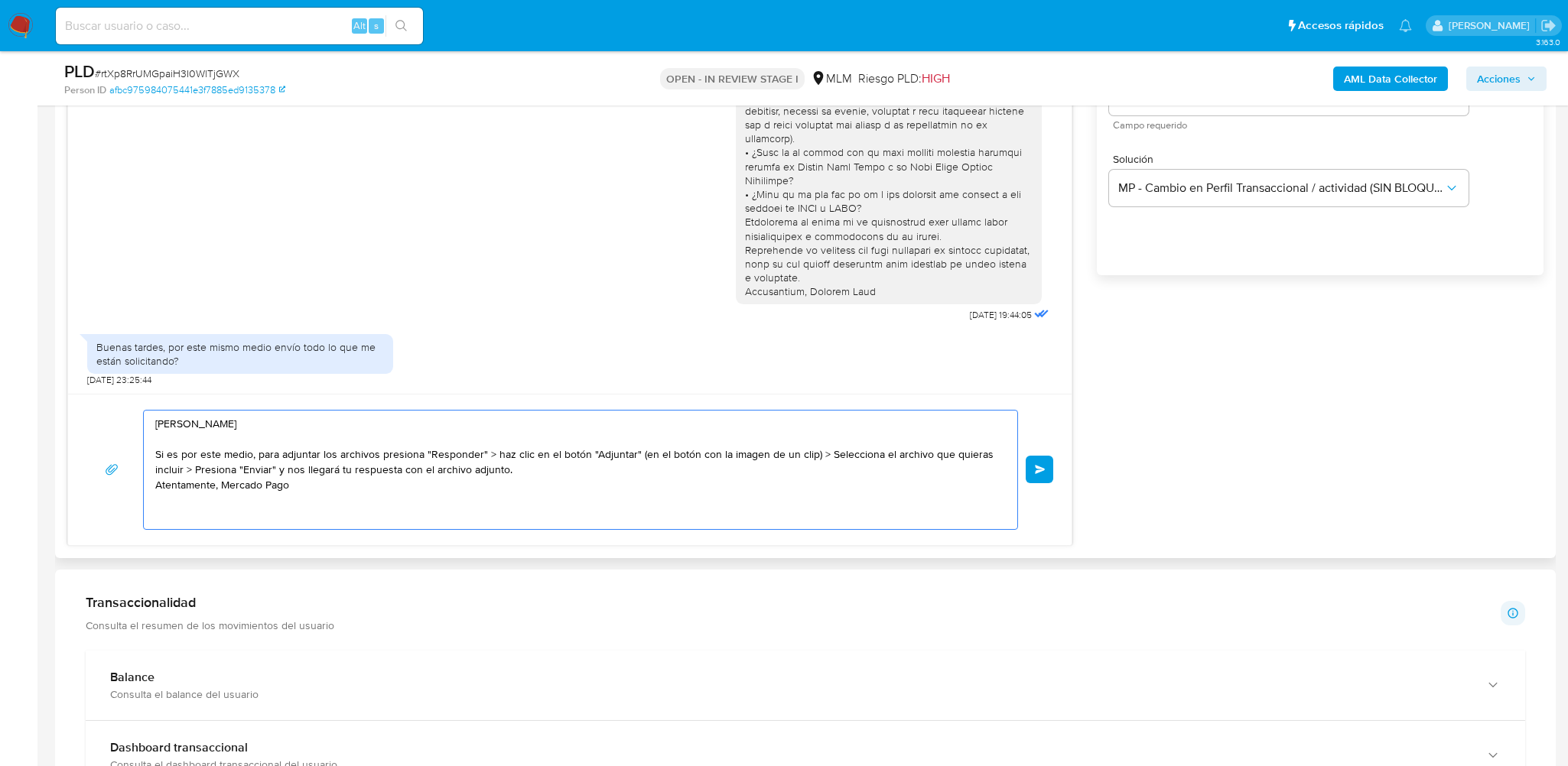
click at [378, 485] on textarea "Estimada Vania Betzabet Trejo Vazquez Si es por este medio, para adjuntar los a…" at bounding box center [577, 470] width 843 height 118
click at [515, 465] on textarea "Estimada Vania Betzabet Trejo Vazquez Si es por este medio, para adjuntar los a…" at bounding box center [577, 470] width 843 height 118
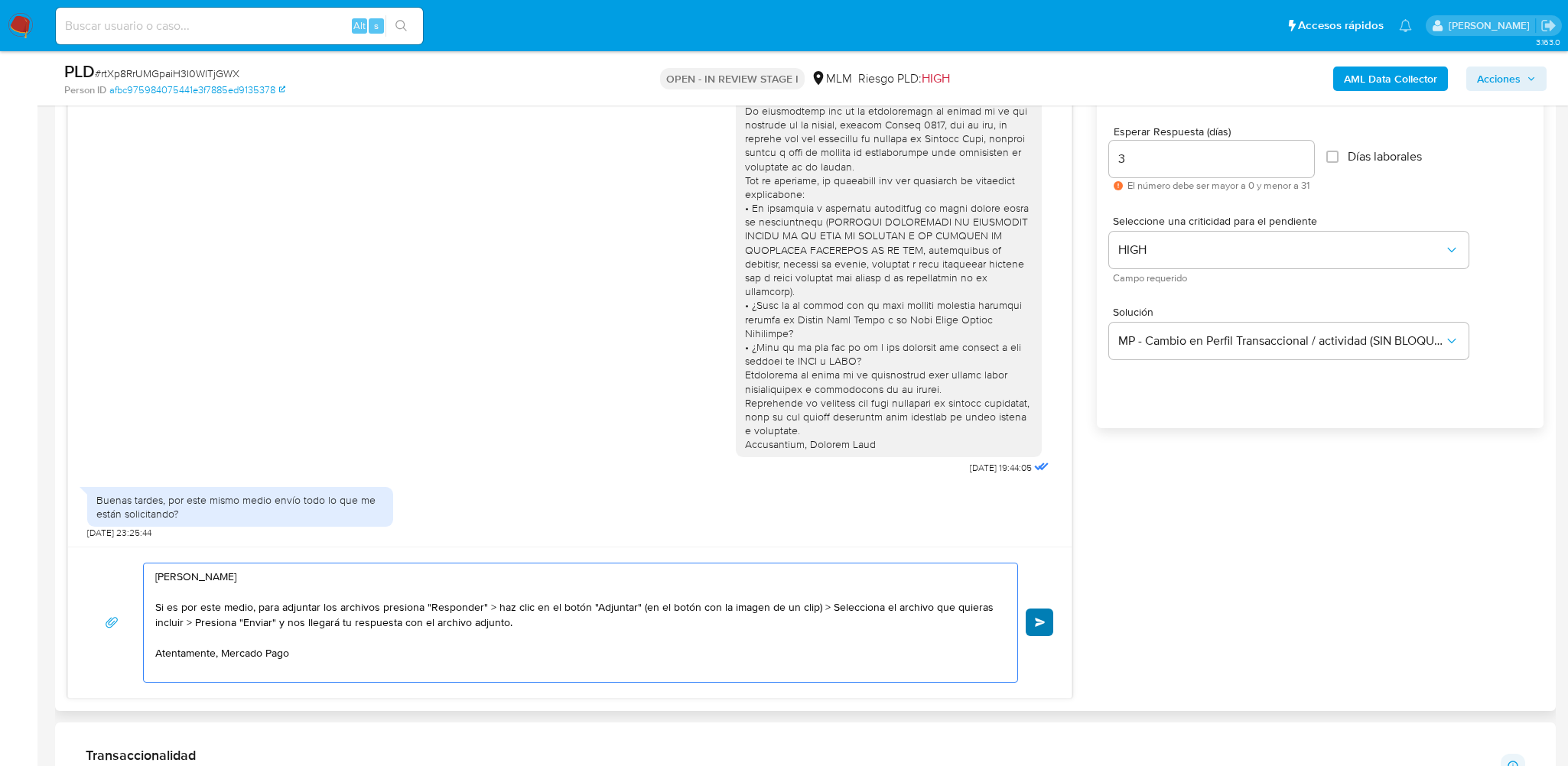
type textarea "Estimada Vania Betzabet Trejo Vazquez Si es por este medio, para adjuntar los a…"
click at [1048, 626] on button "Enviar" at bounding box center [1039, 622] width 27 height 27
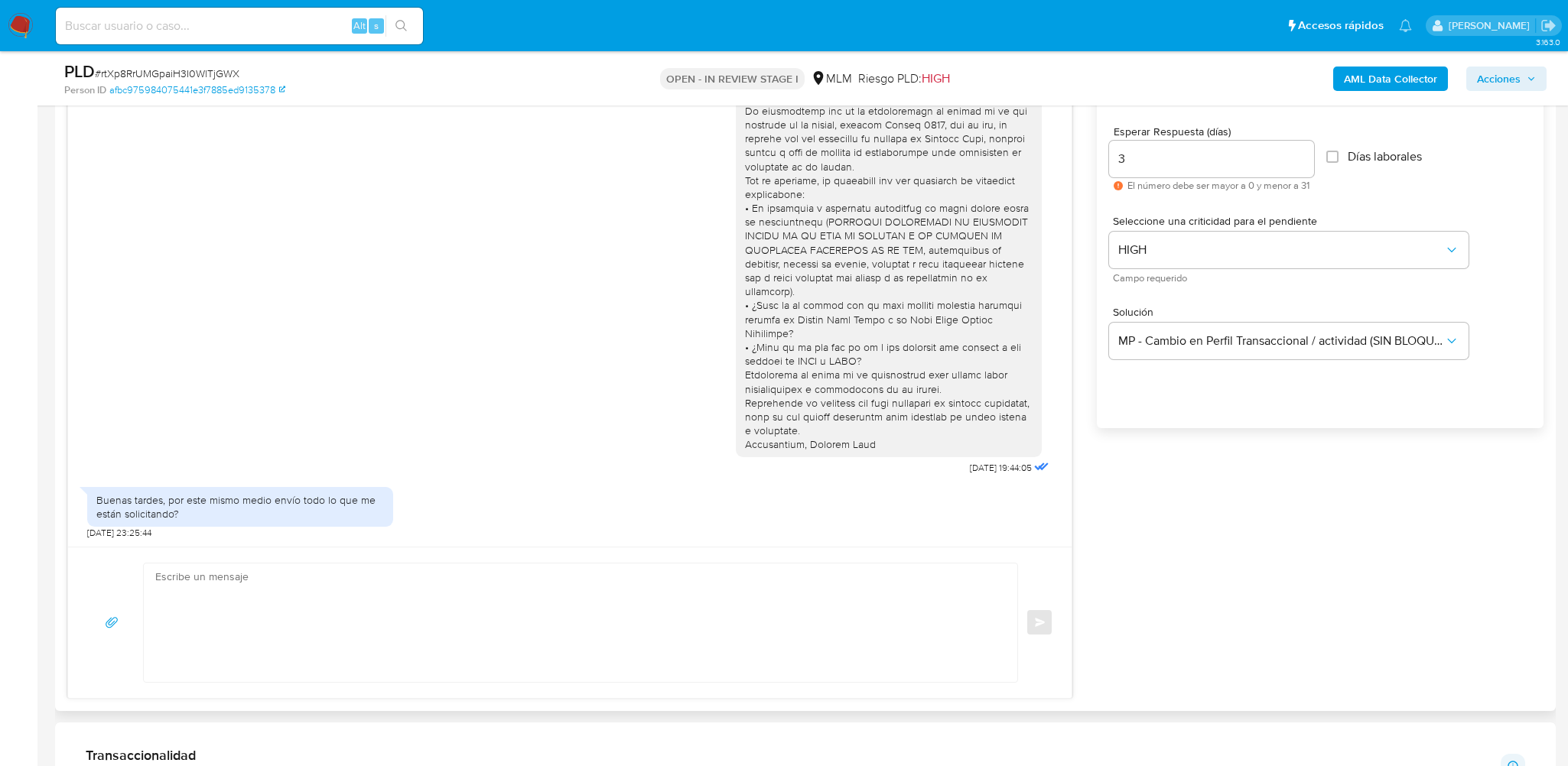
scroll to position [190, 0]
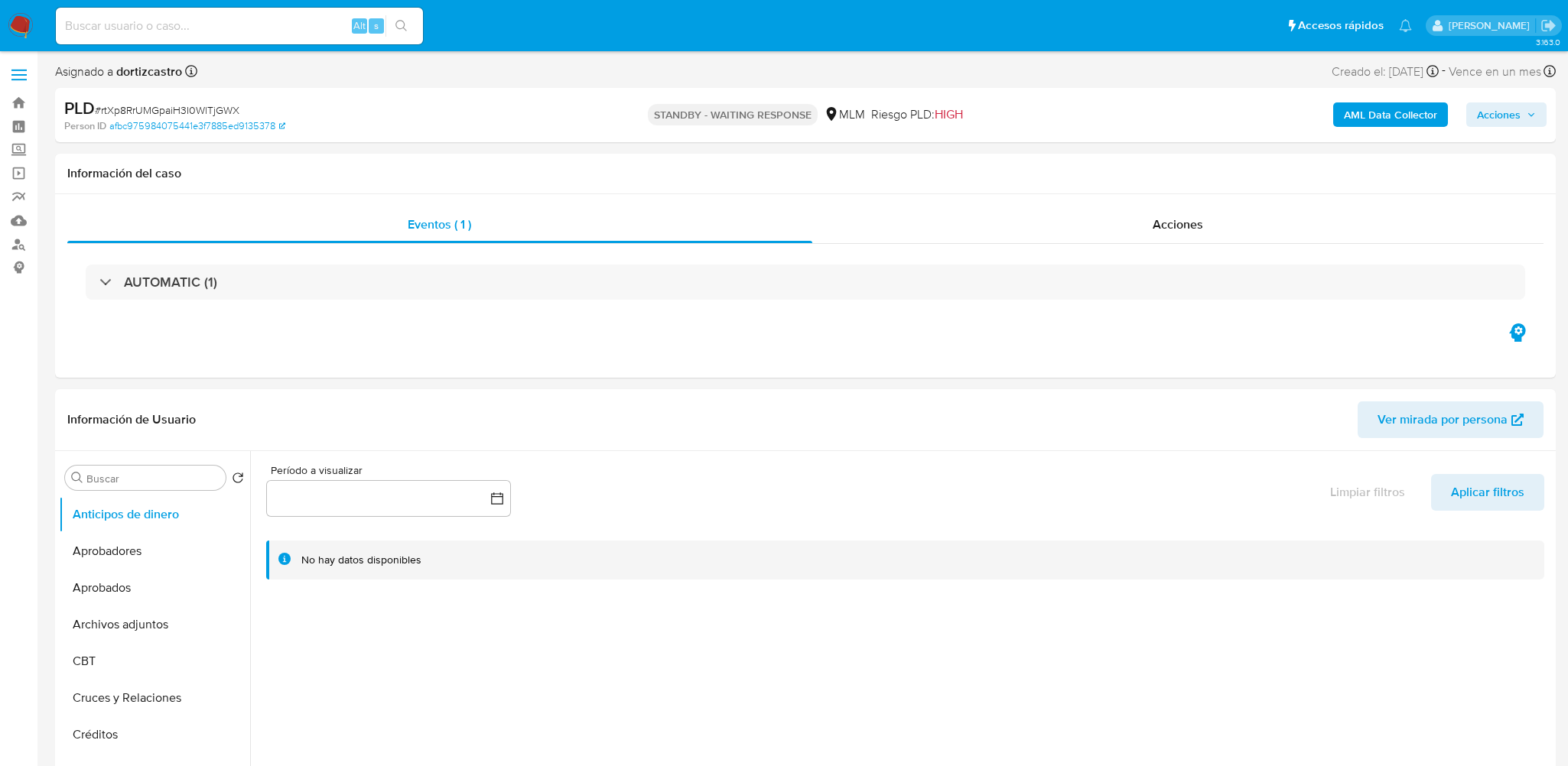
click at [23, 38] on img at bounding box center [21, 26] width 26 height 26
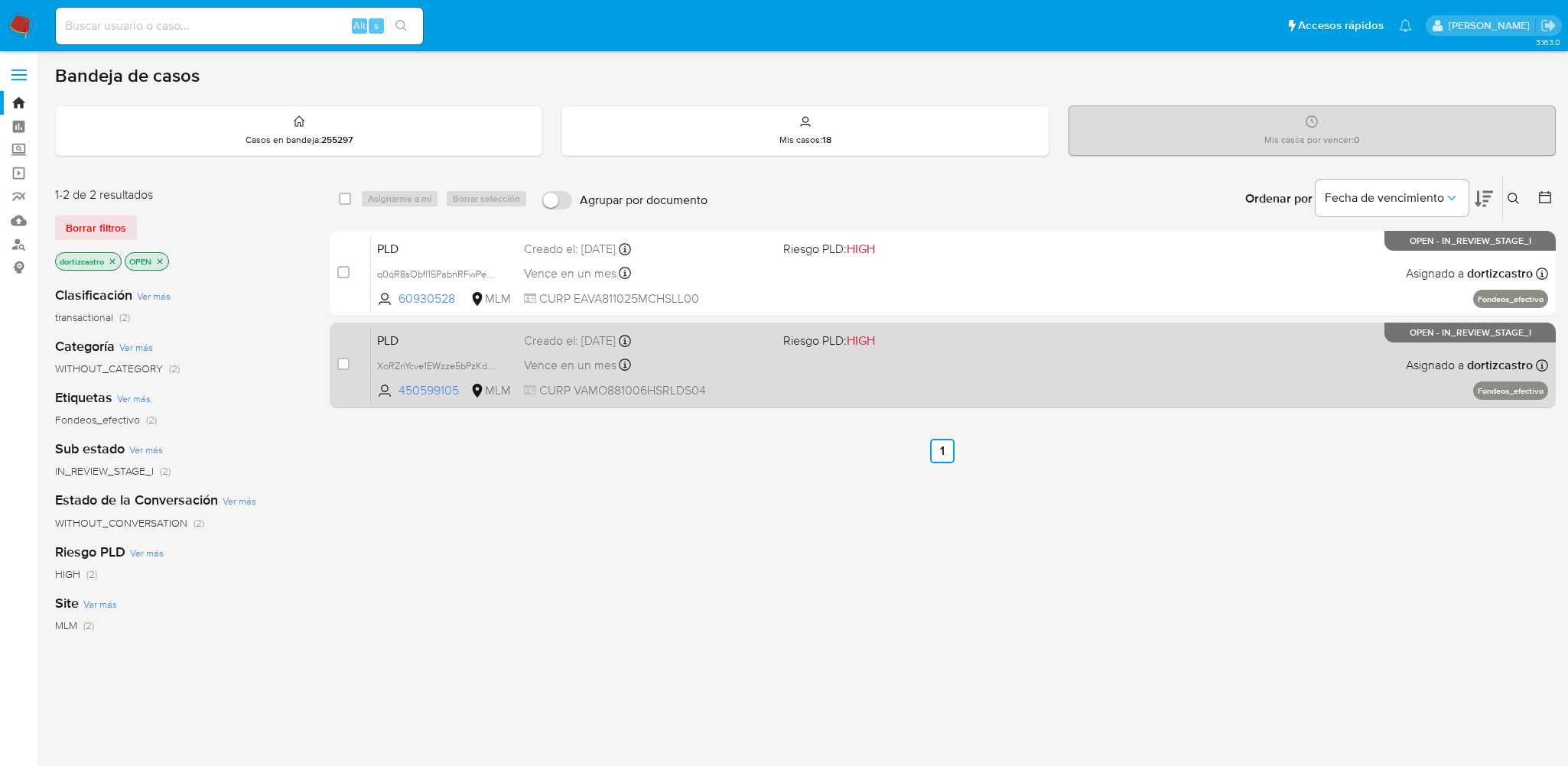
click at [897, 381] on div "PLD XoRZnYcve1EWzze5bPzKdKV0 450599105 MLM Riesgo PLD: HIGH Creado el: [DATE] C…" at bounding box center [960, 365] width 1178 height 78
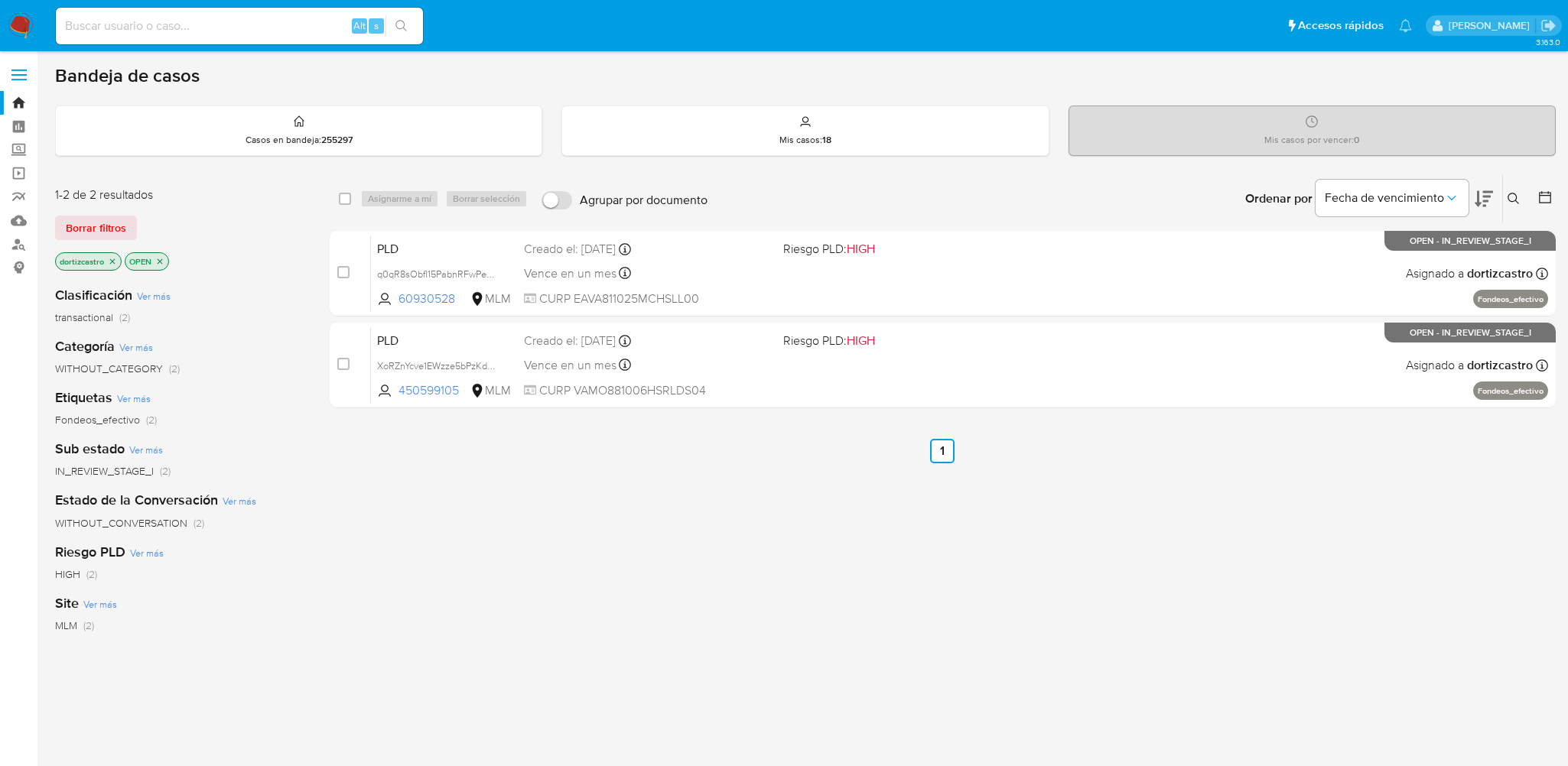
drag, startPoint x: 985, startPoint y: 513, endPoint x: 1158, endPoint y: 503, distance: 173.3
click at [985, 513] on div "select-all-cases-checkbox Asignarme a mí Borrar selección Agrupar por documento…" at bounding box center [942, 521] width 1226 height 692
click at [838, 137] on div "Mis casos : 18" at bounding box center [805, 130] width 486 height 49
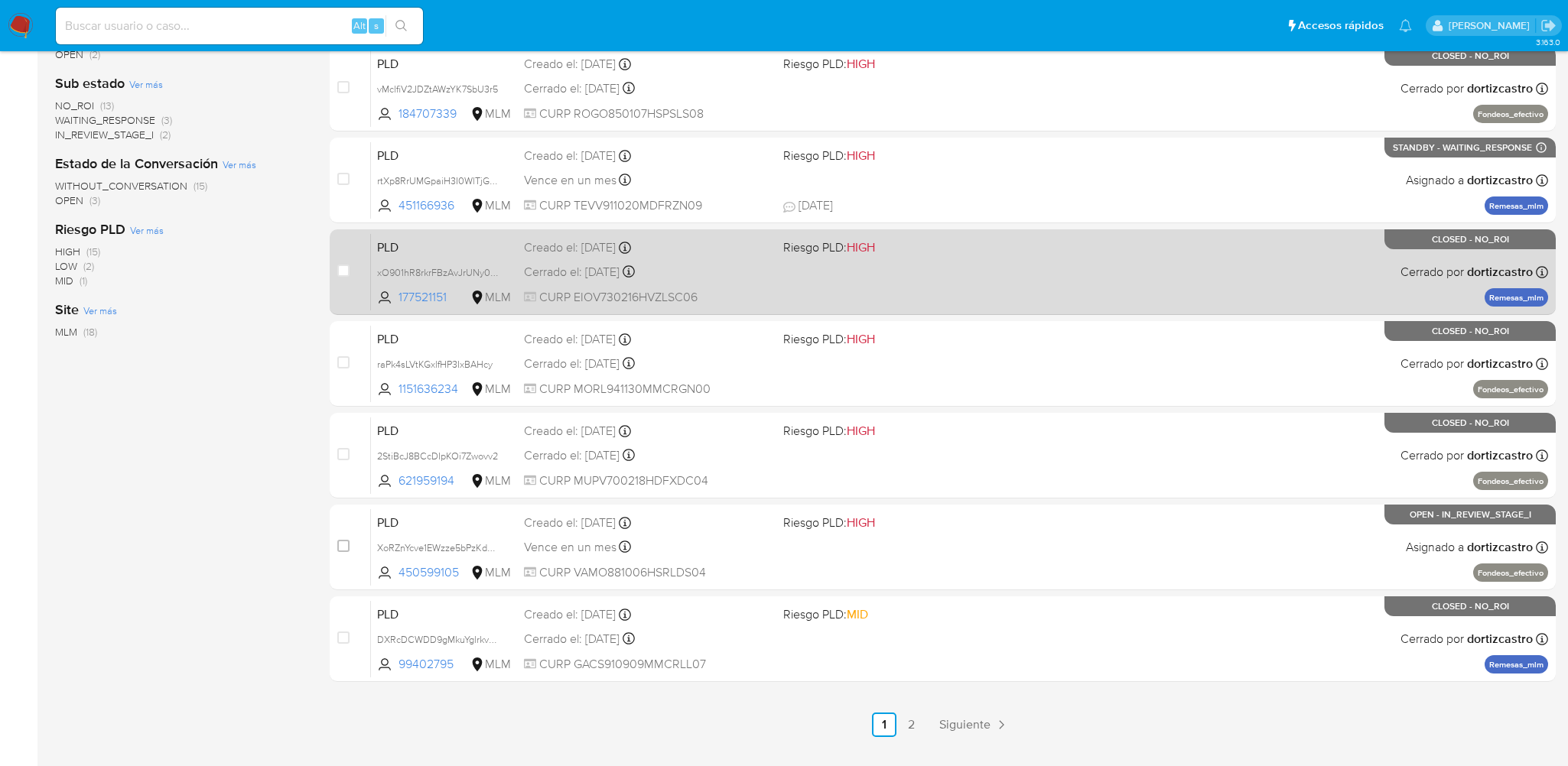
scroll to position [496, 0]
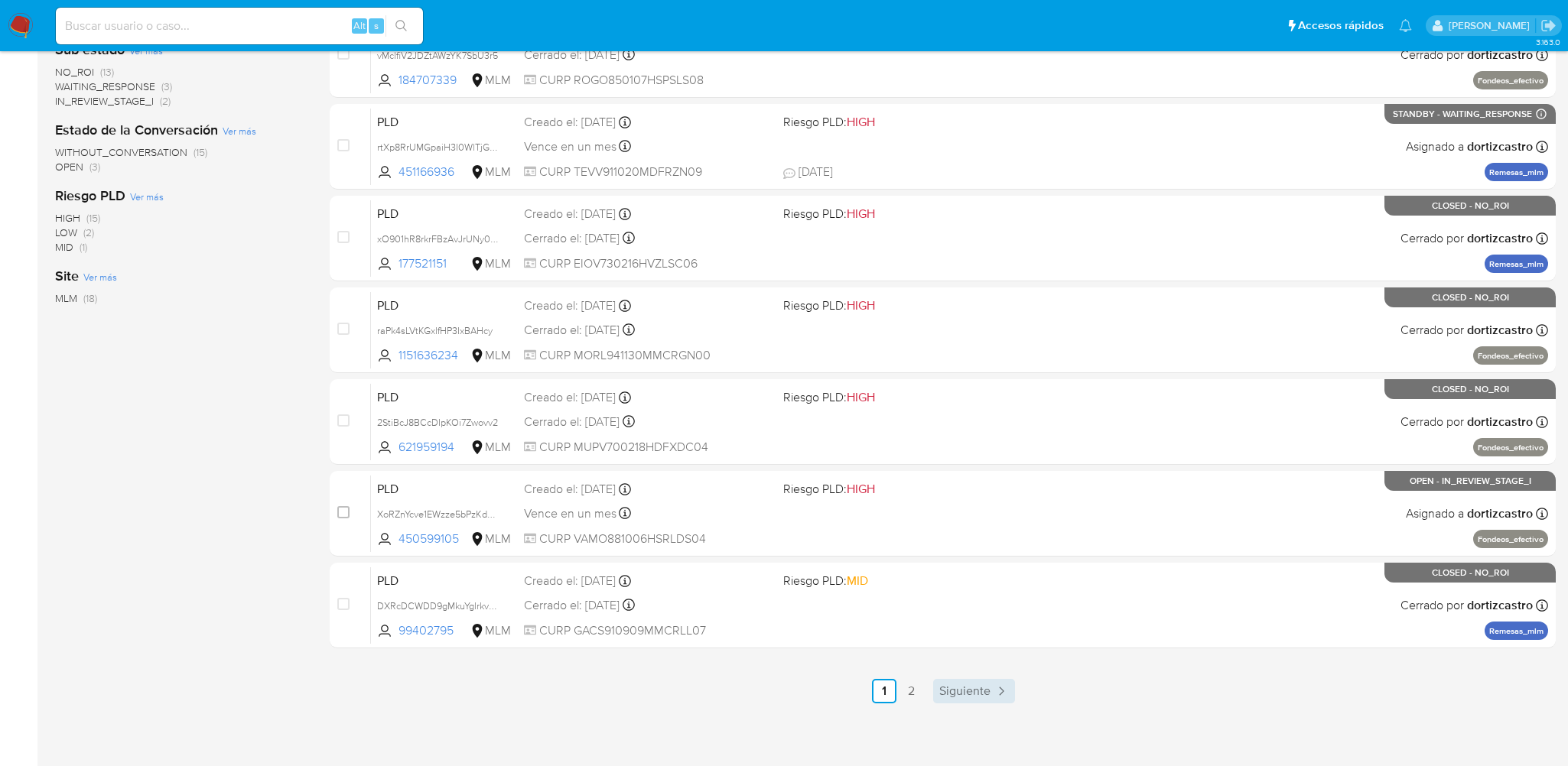
click at [973, 688] on span "Siguiente" at bounding box center [965, 691] width 51 height 12
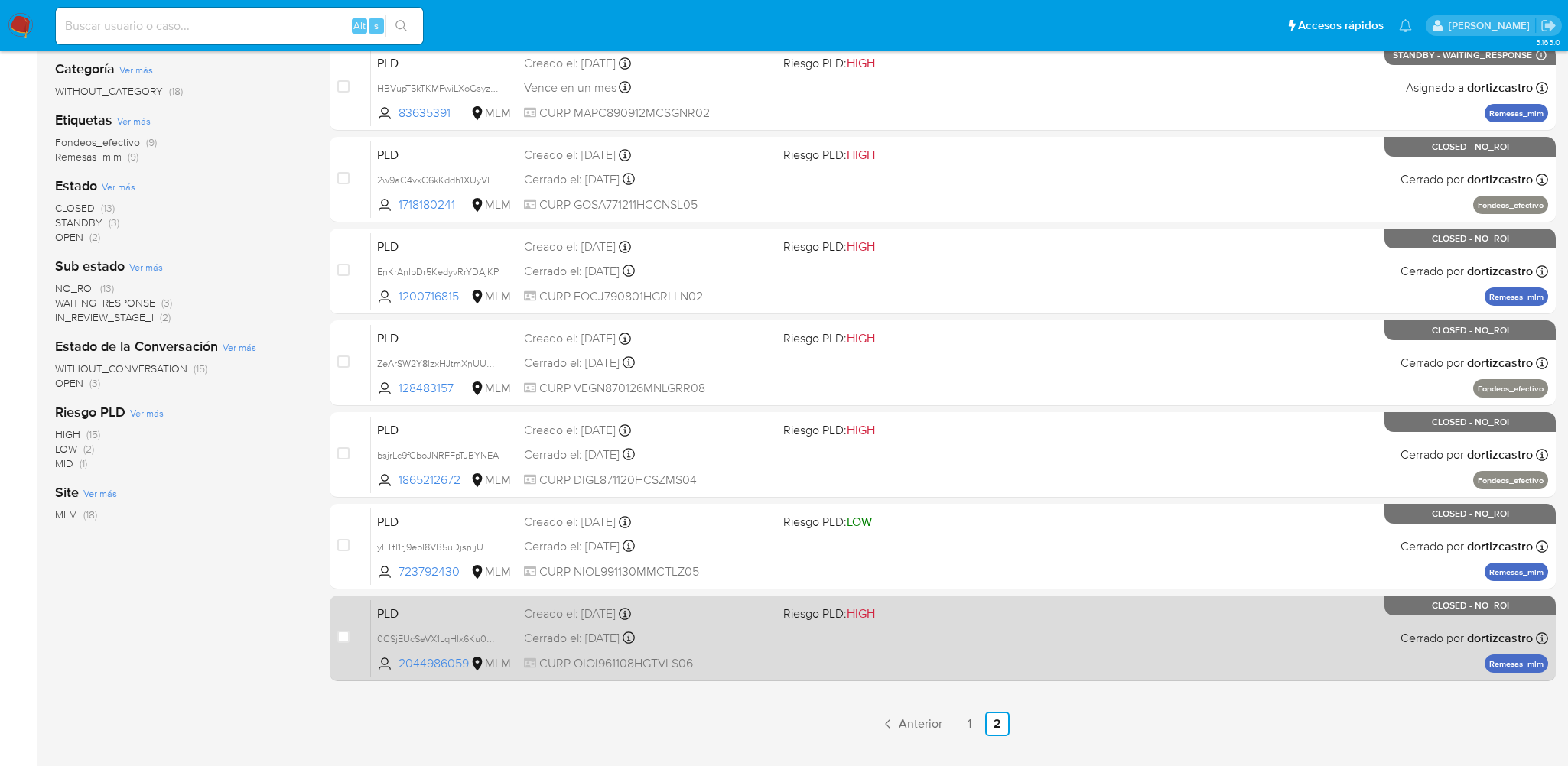
scroll to position [306, 0]
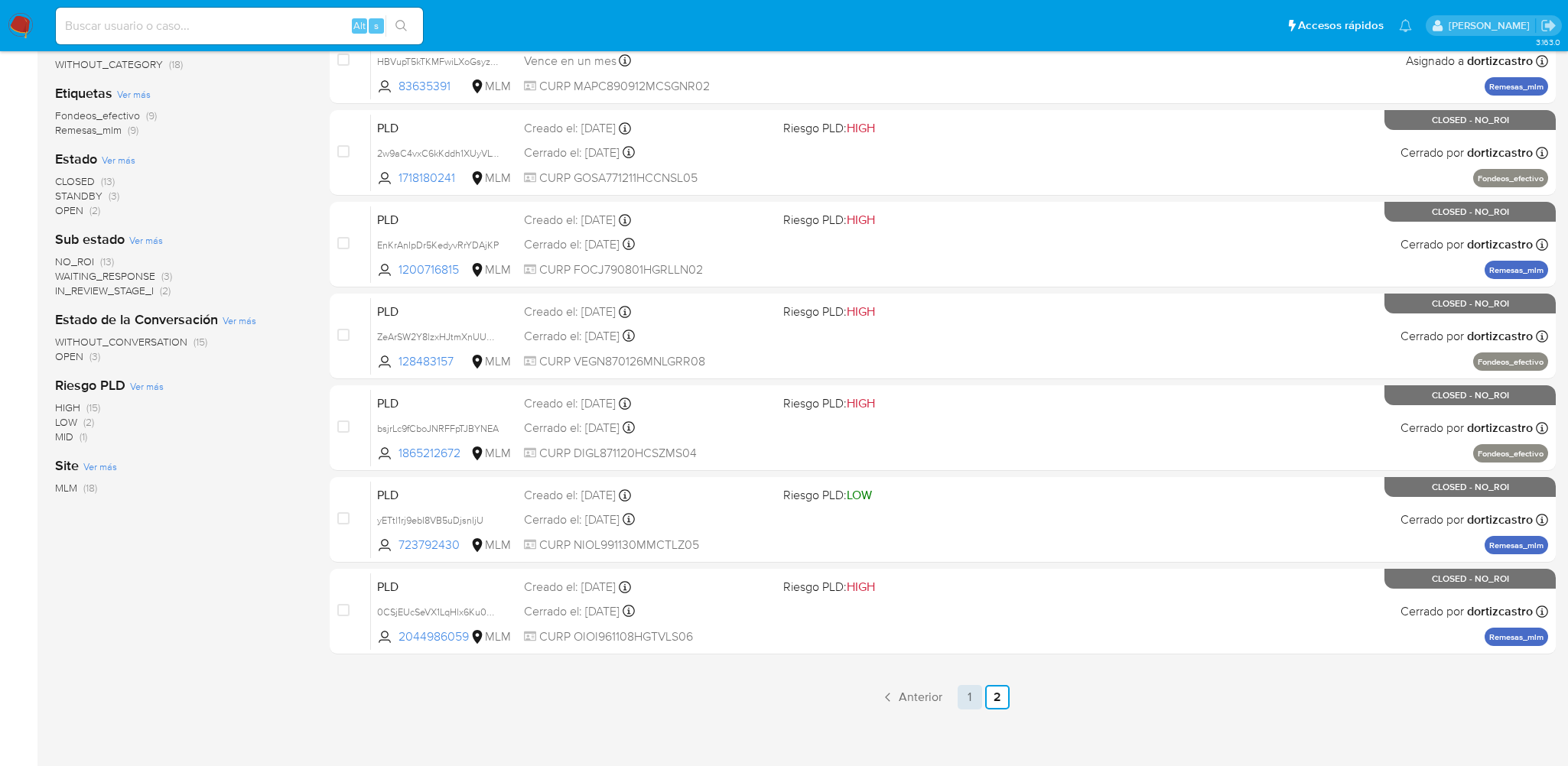
click at [962, 692] on link "1" at bounding box center [970, 697] width 25 height 25
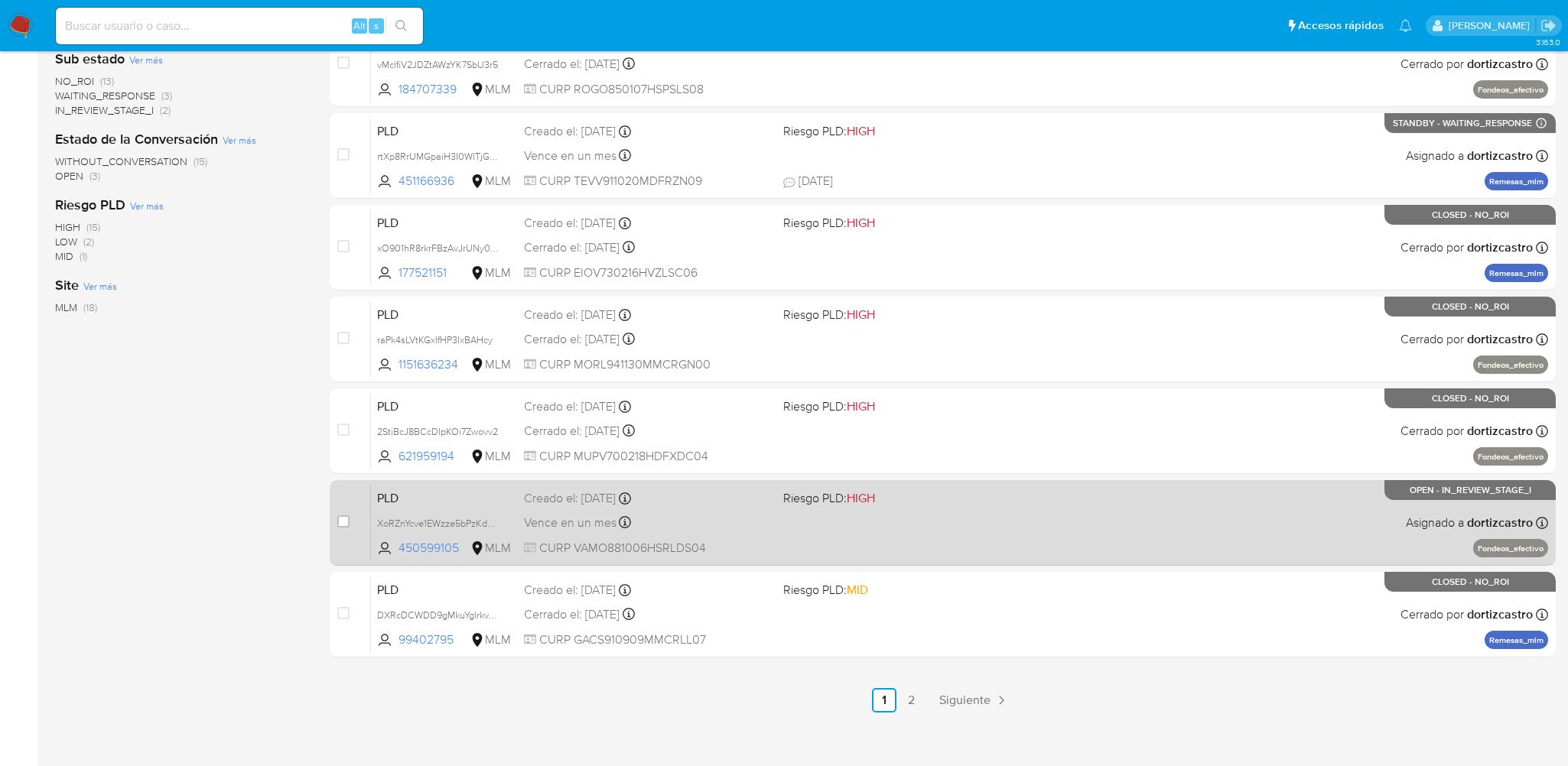
scroll to position [496, 0]
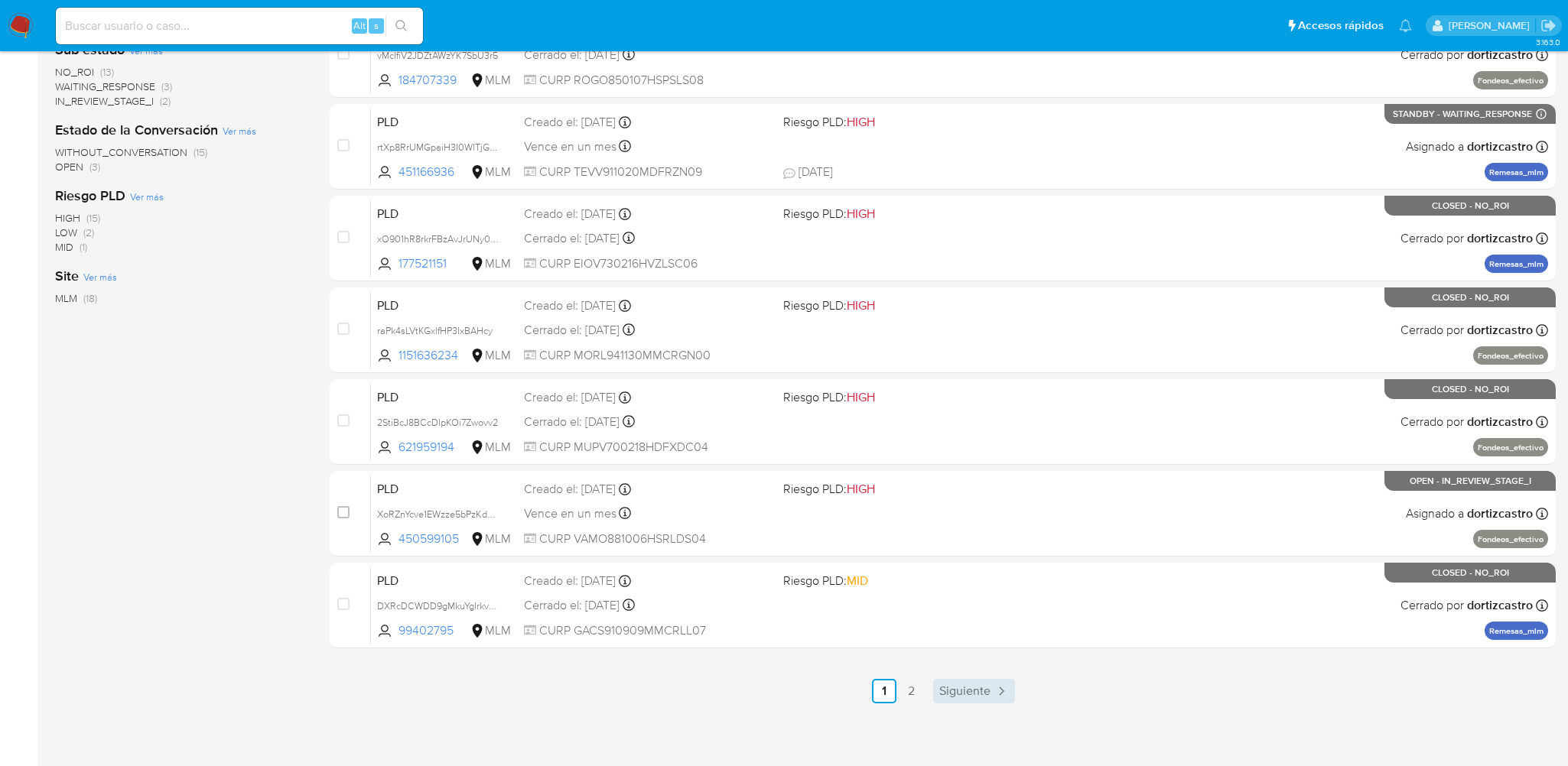
click at [955, 685] on span "Siguiente" at bounding box center [965, 691] width 51 height 12
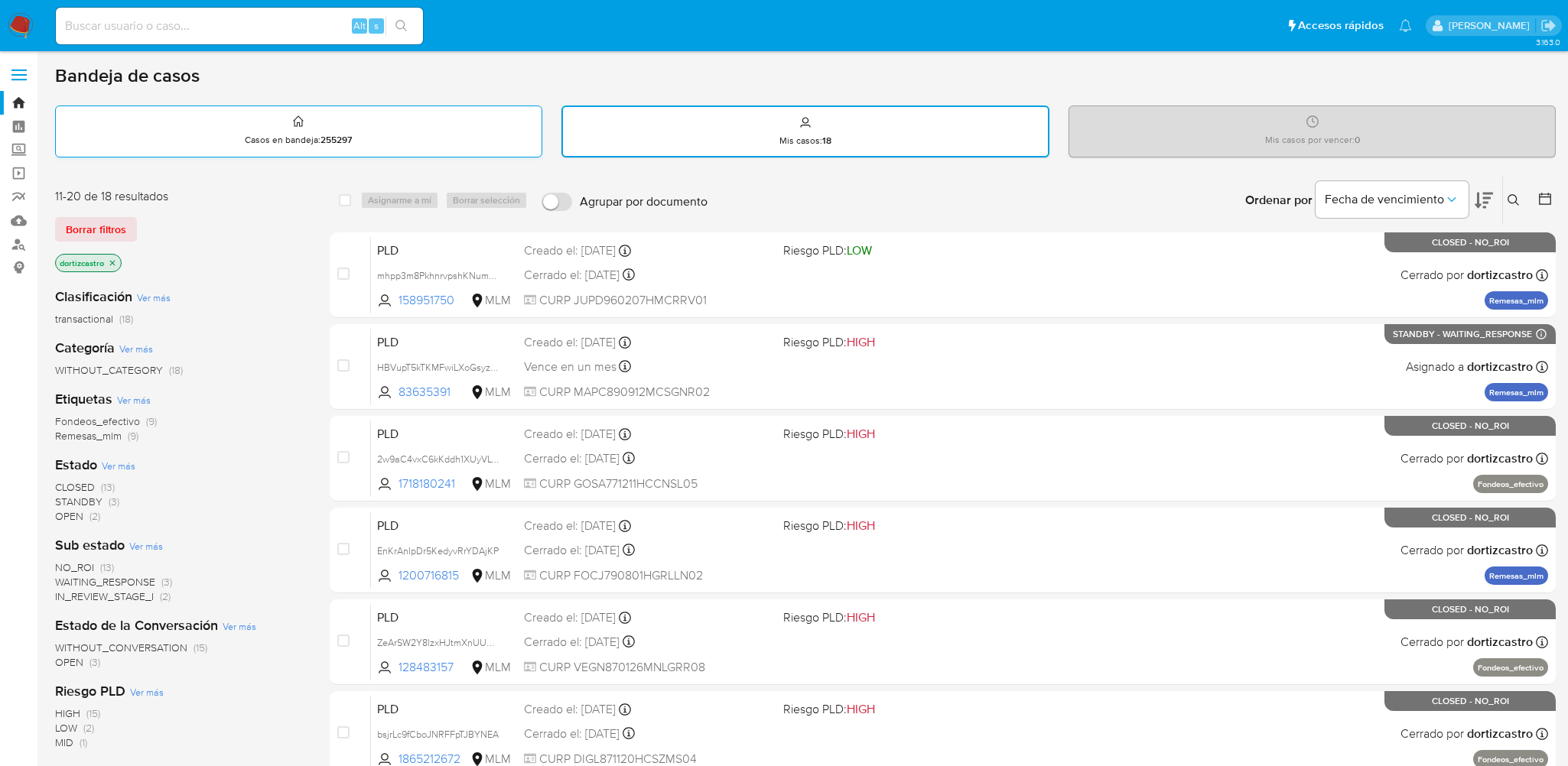
click at [286, 149] on div "Casos en bandeja : 255297" at bounding box center [298, 130] width 486 height 49
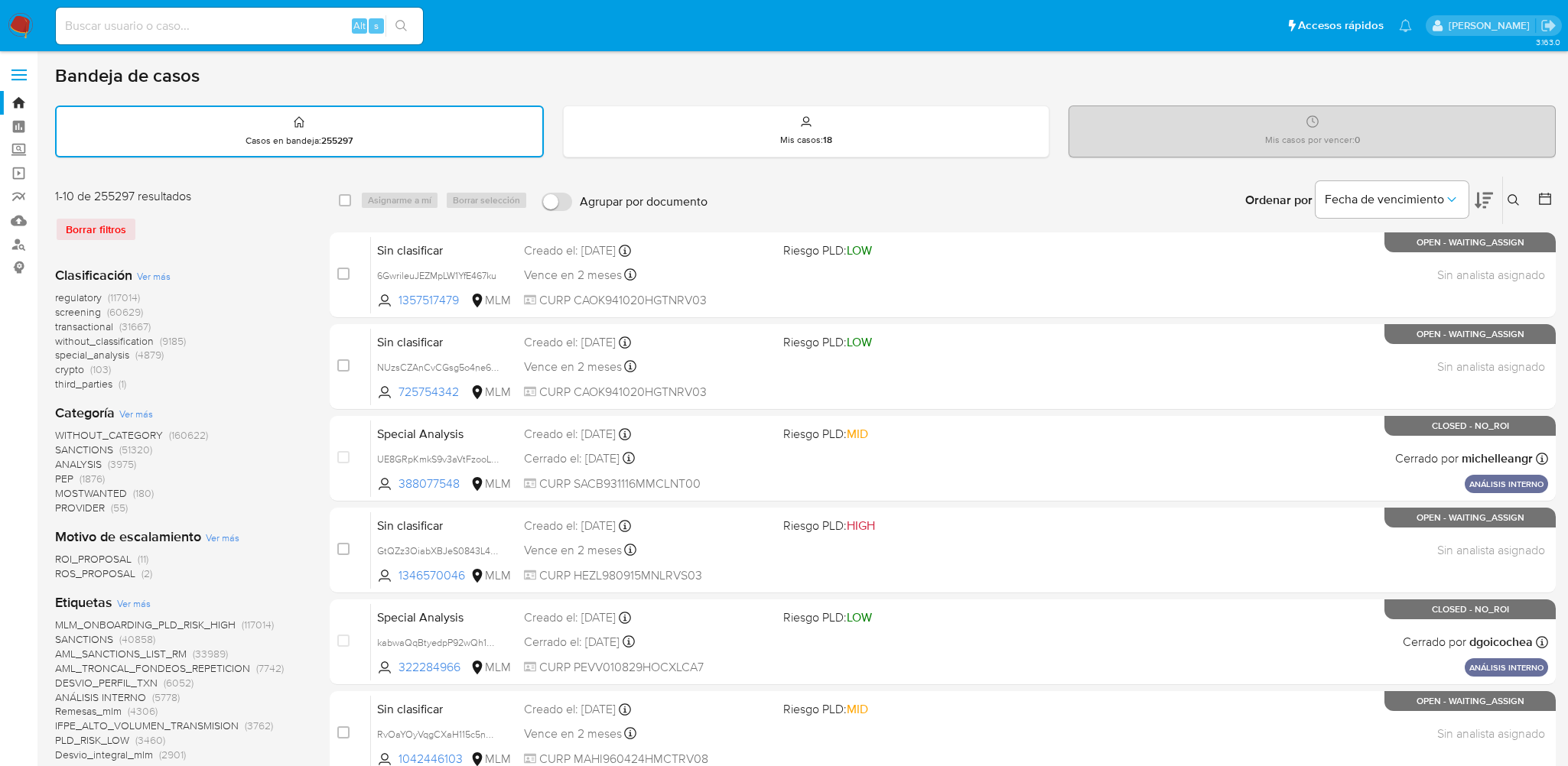
click at [113, 225] on div "Borrar filtros" at bounding box center [178, 229] width 245 height 25
click at [14, 22] on img at bounding box center [21, 26] width 26 height 26
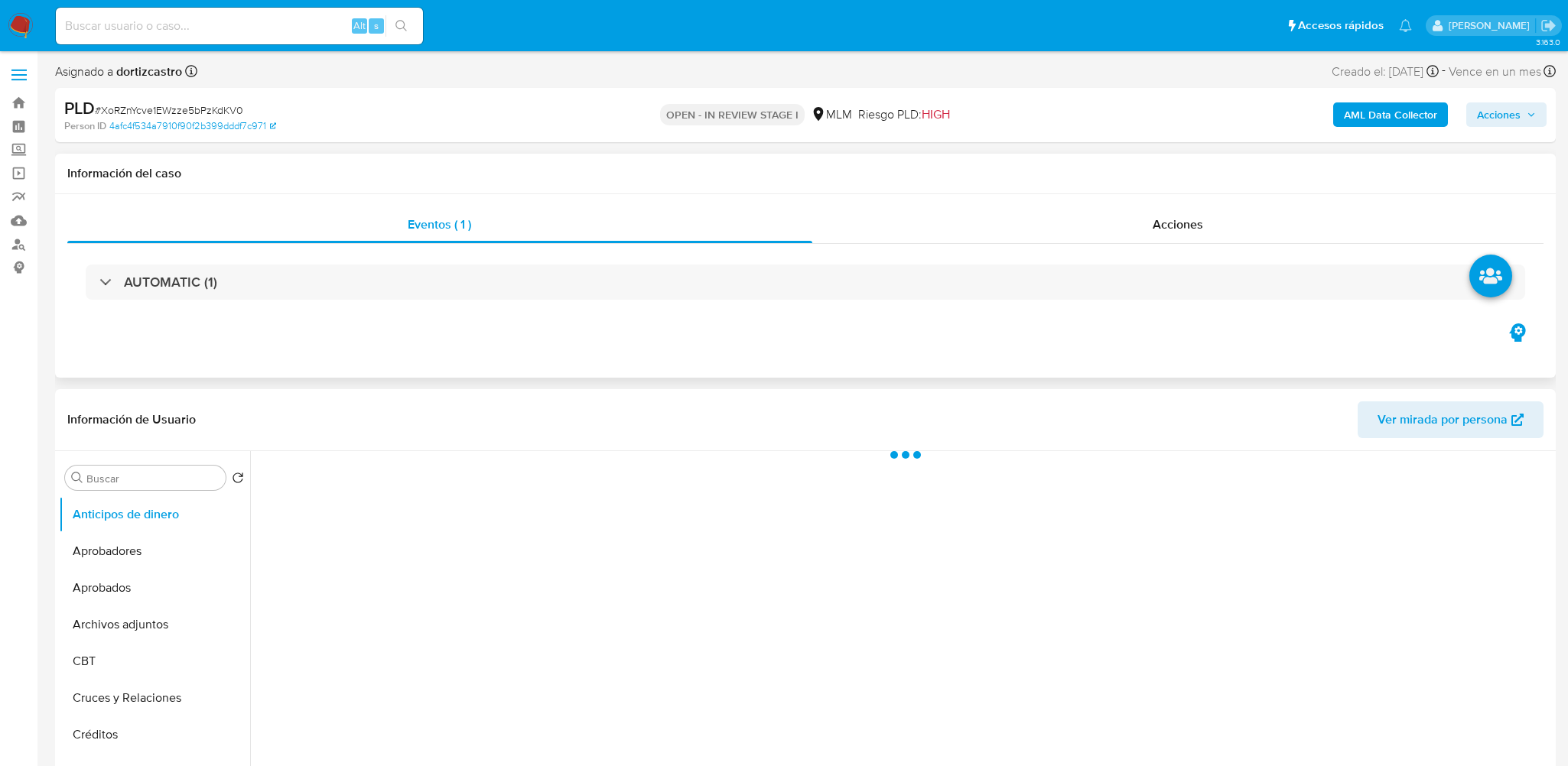
select select "10"
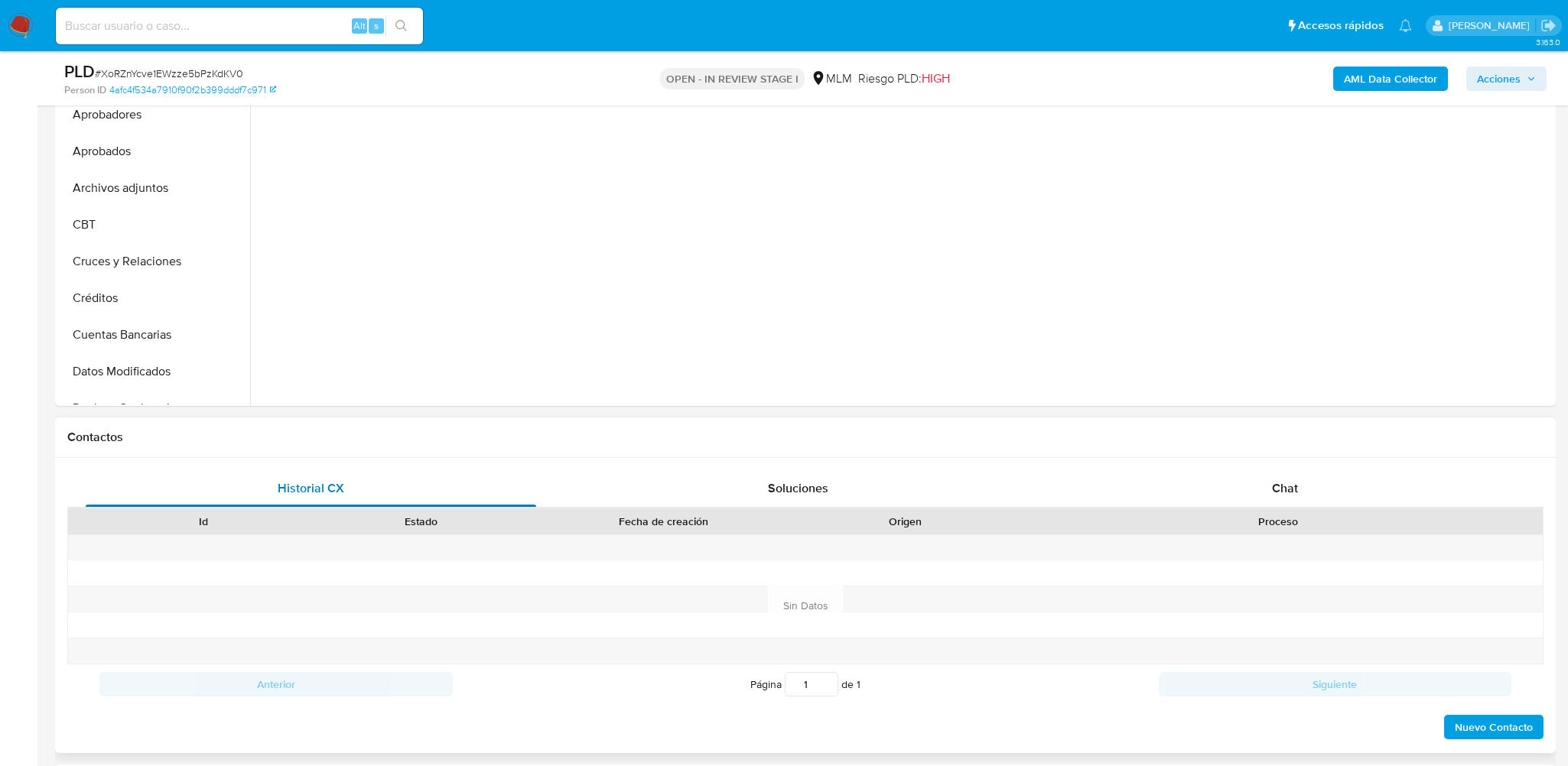
scroll to position [535, 0]
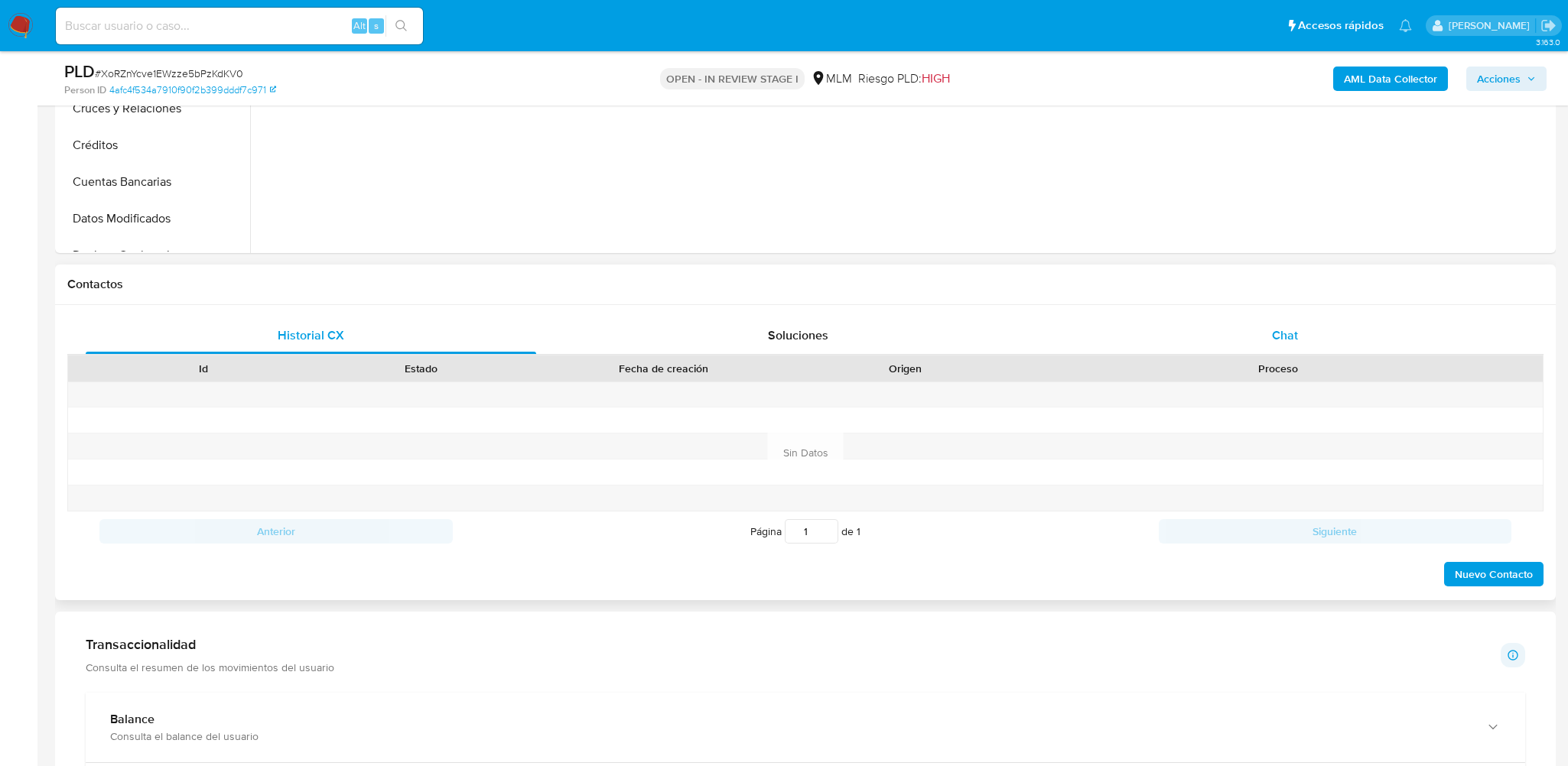
click at [1214, 331] on div "Chat" at bounding box center [1285, 336] width 450 height 37
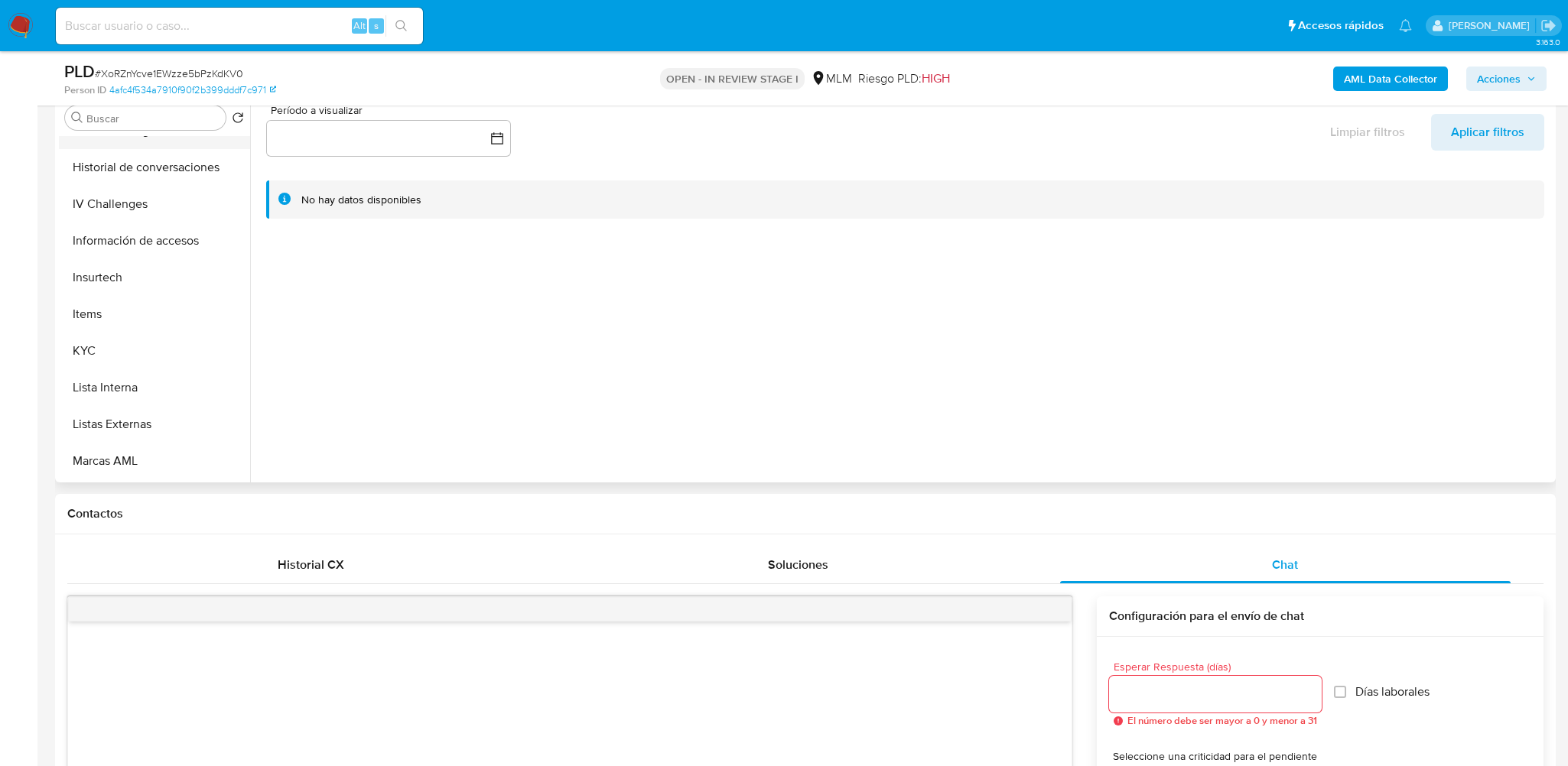
scroll to position [612, 0]
click at [121, 347] on button "KYC" at bounding box center [149, 350] width 179 height 37
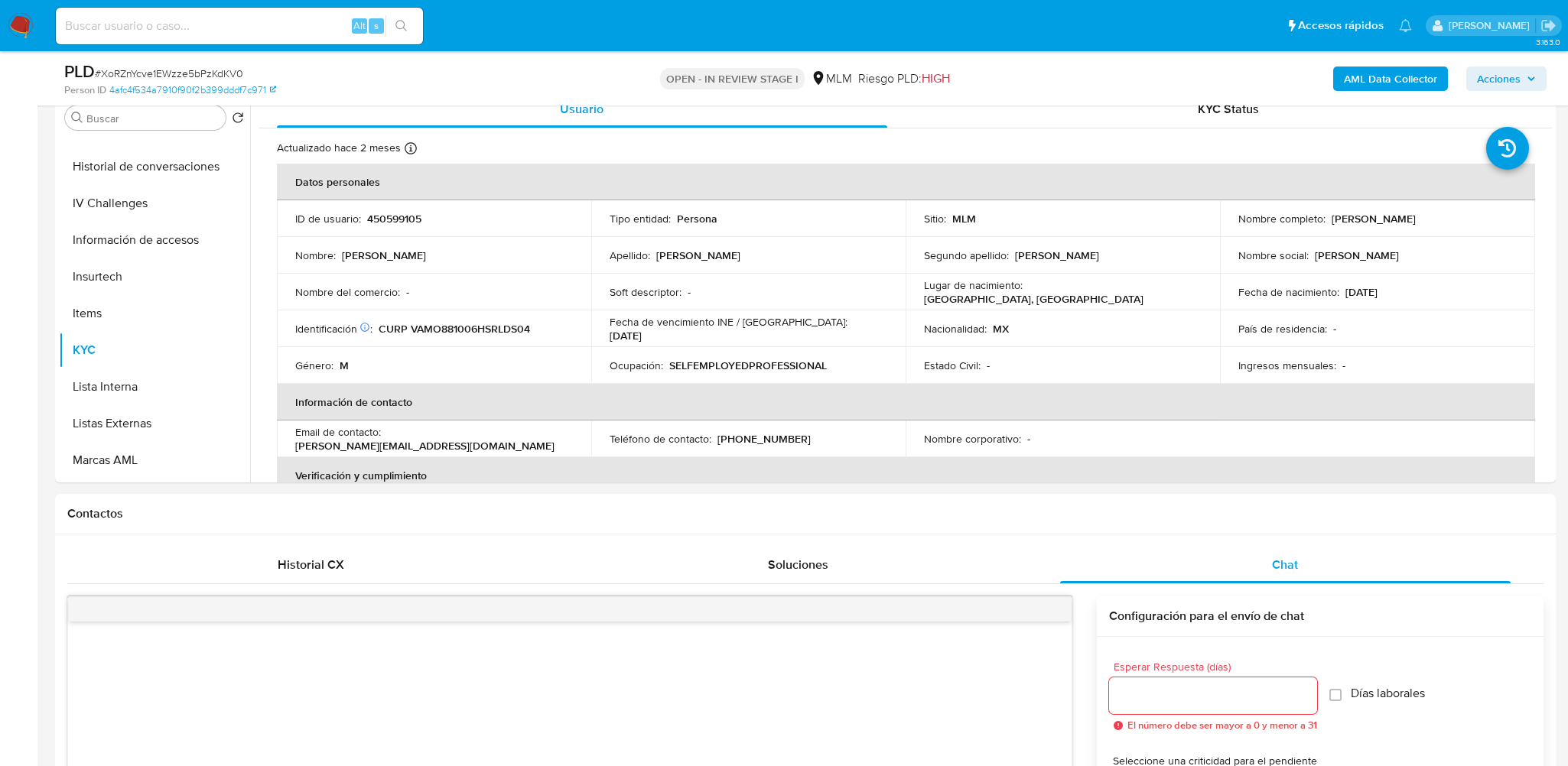
scroll to position [0, 0]
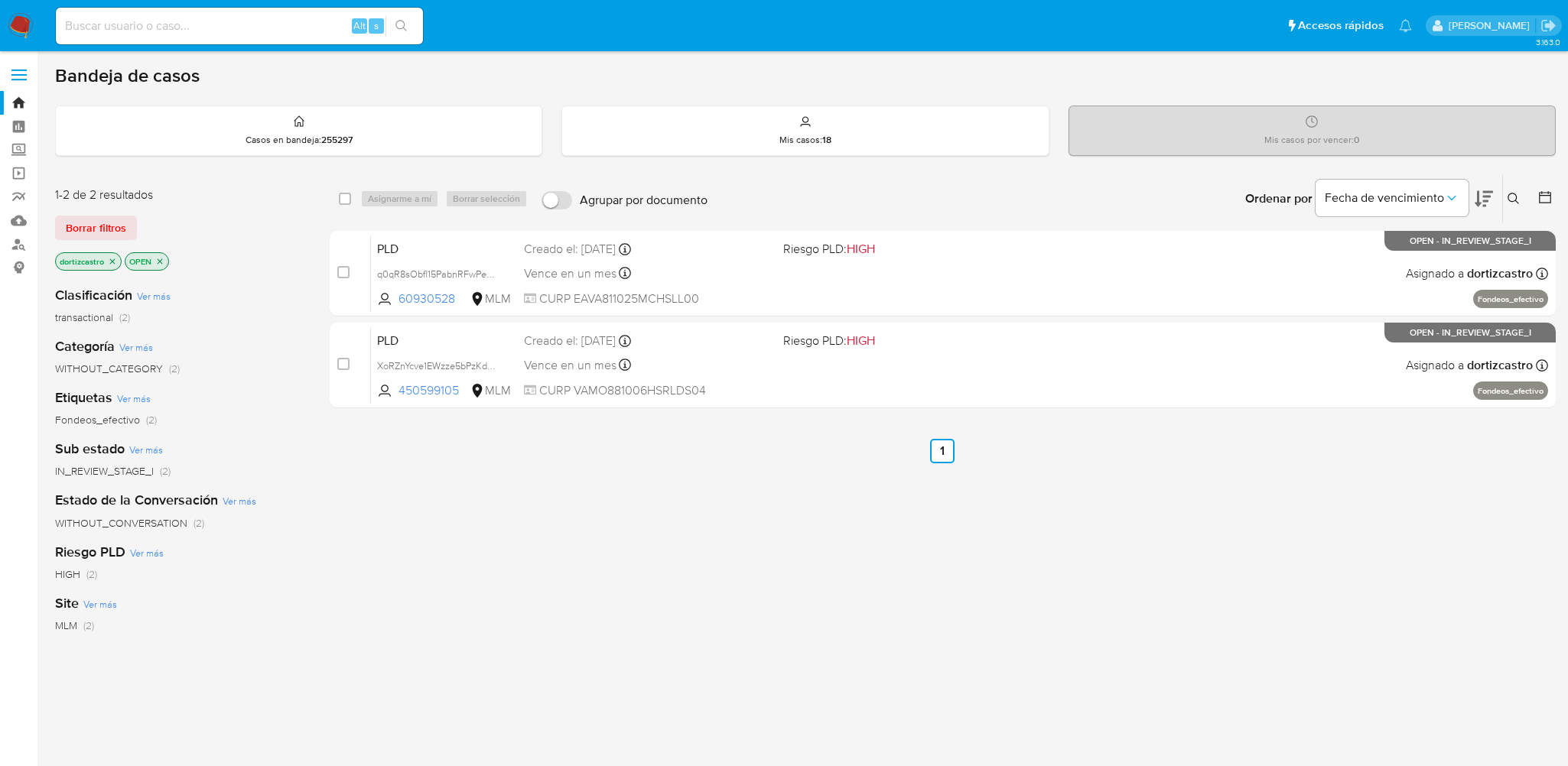
click at [162, 258] on icon "close-filter" at bounding box center [159, 261] width 9 height 9
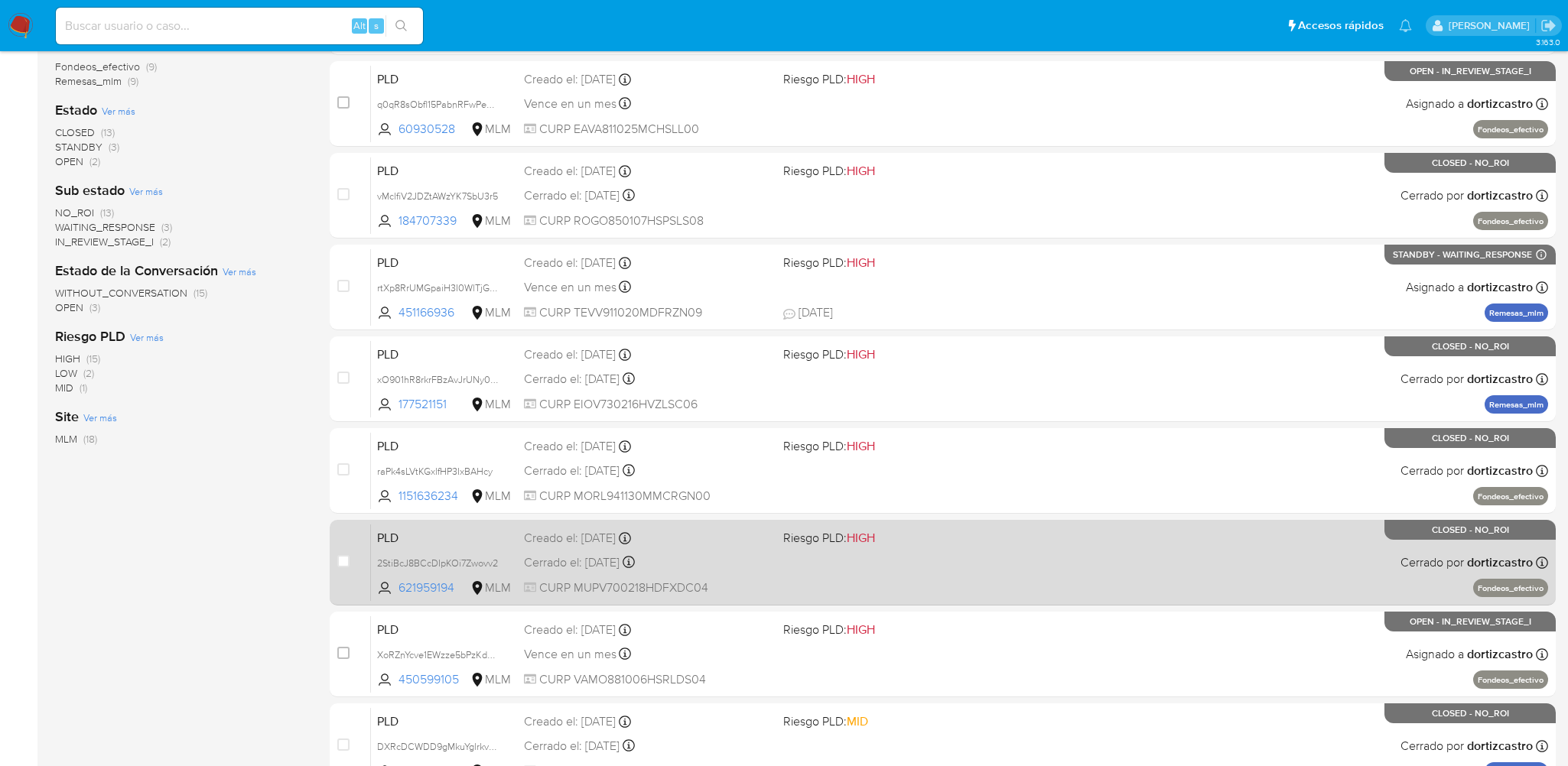
scroll to position [382, 0]
